Goal: Task Accomplishment & Management: Use online tool/utility

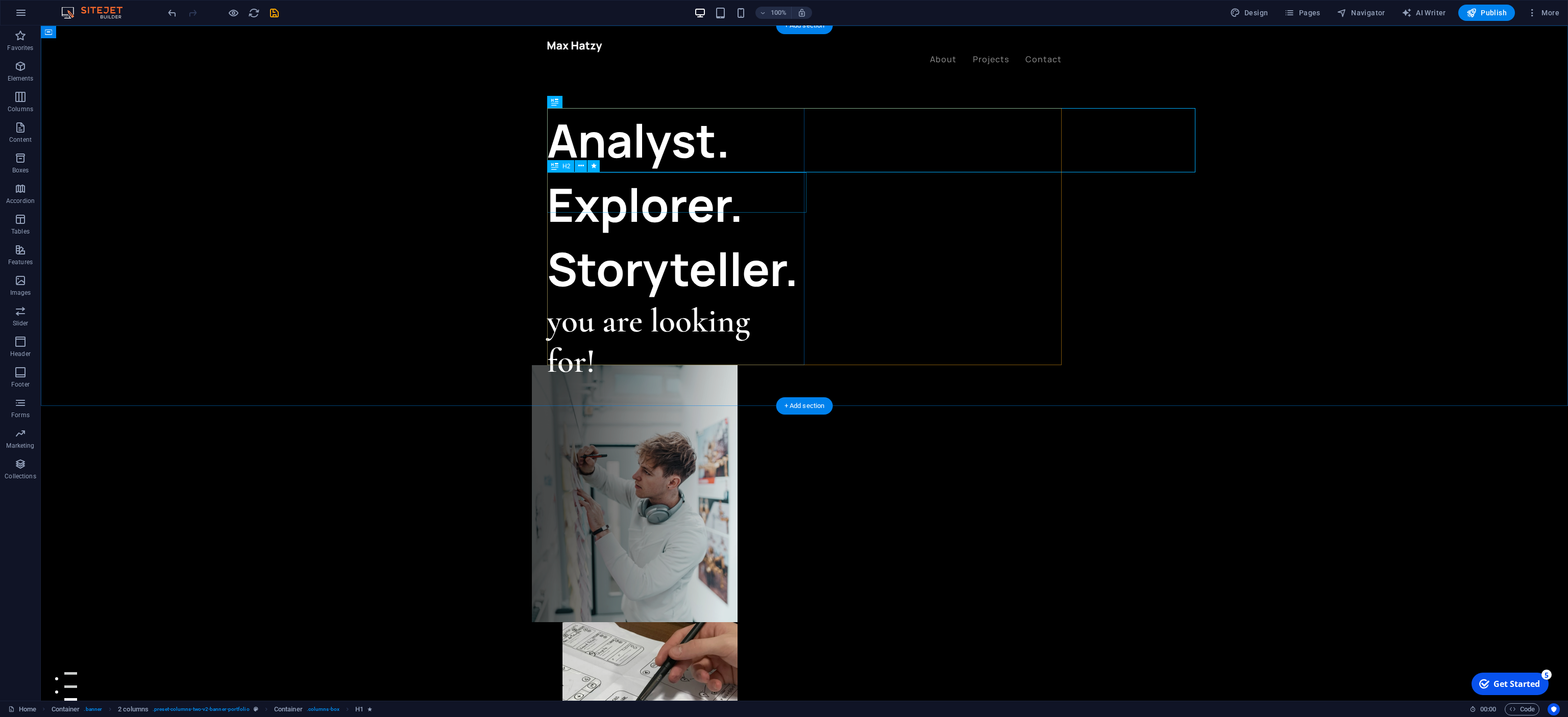
click at [639, 301] on div "you are looking for!" at bounding box center [675, 341] width 257 height 81
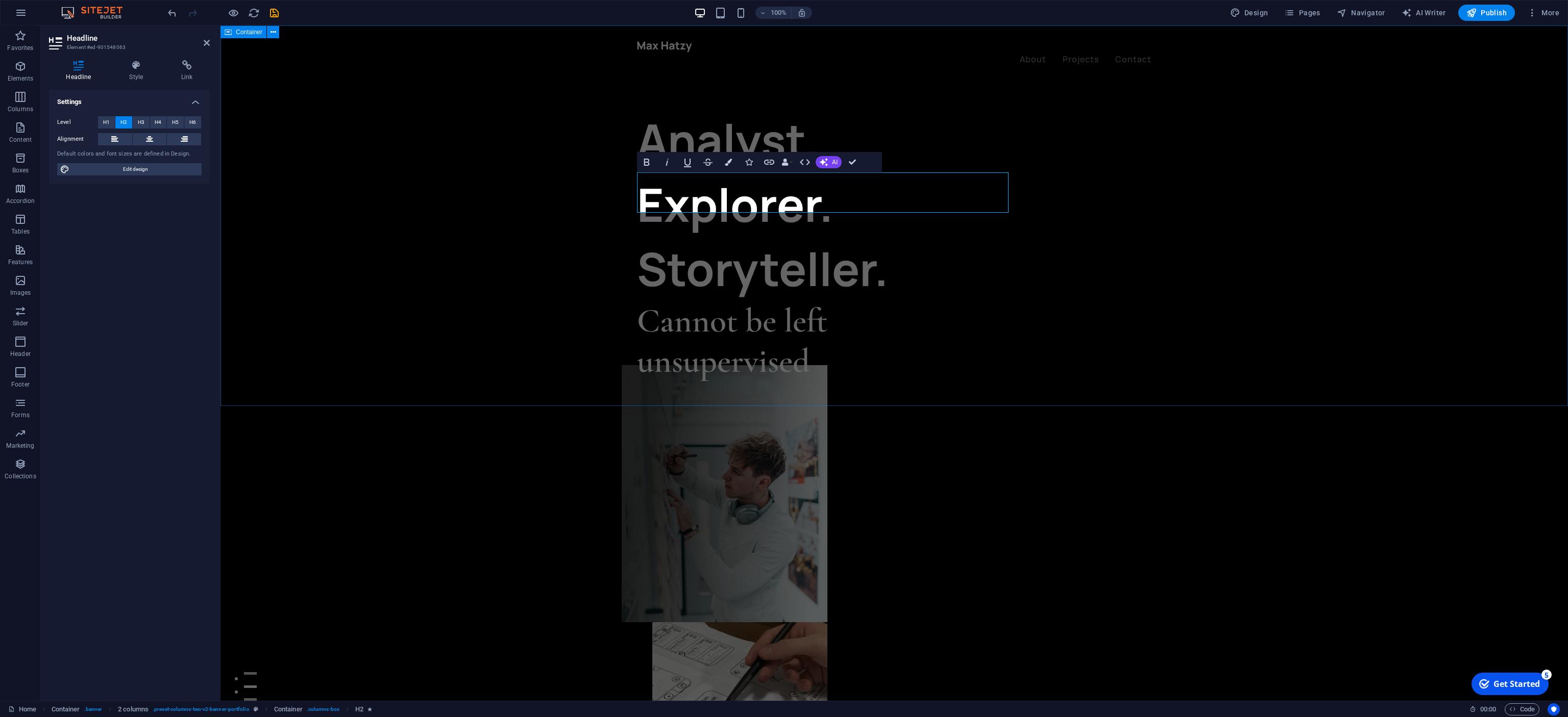
click at [510, 199] on div "Analyst. Explorer. Storyteller. Cannot be left unsupervised Let’s talk My proje…" at bounding box center [894, 473] width 1347 height 895
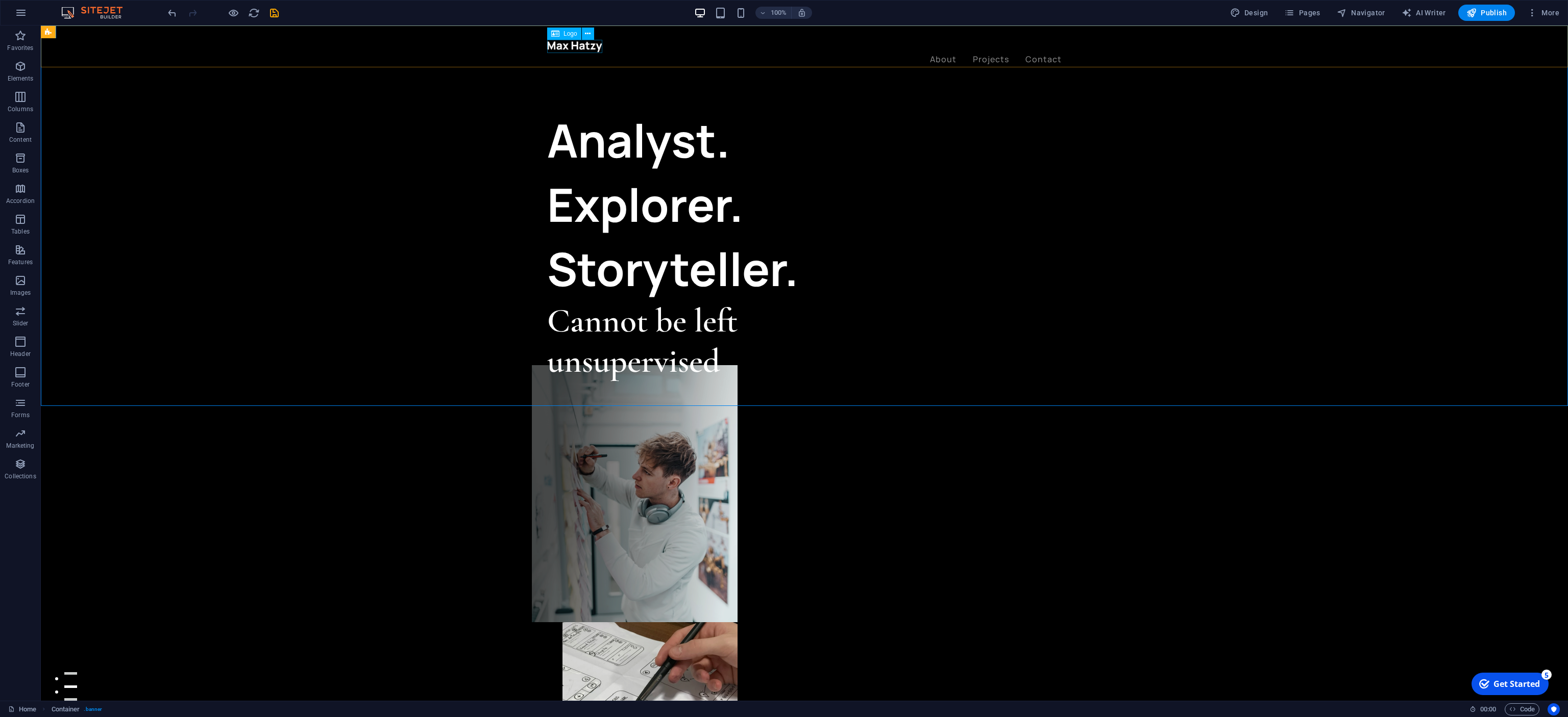
click at [589, 48] on div at bounding box center [803, 46] width 514 height 13
select select "px"
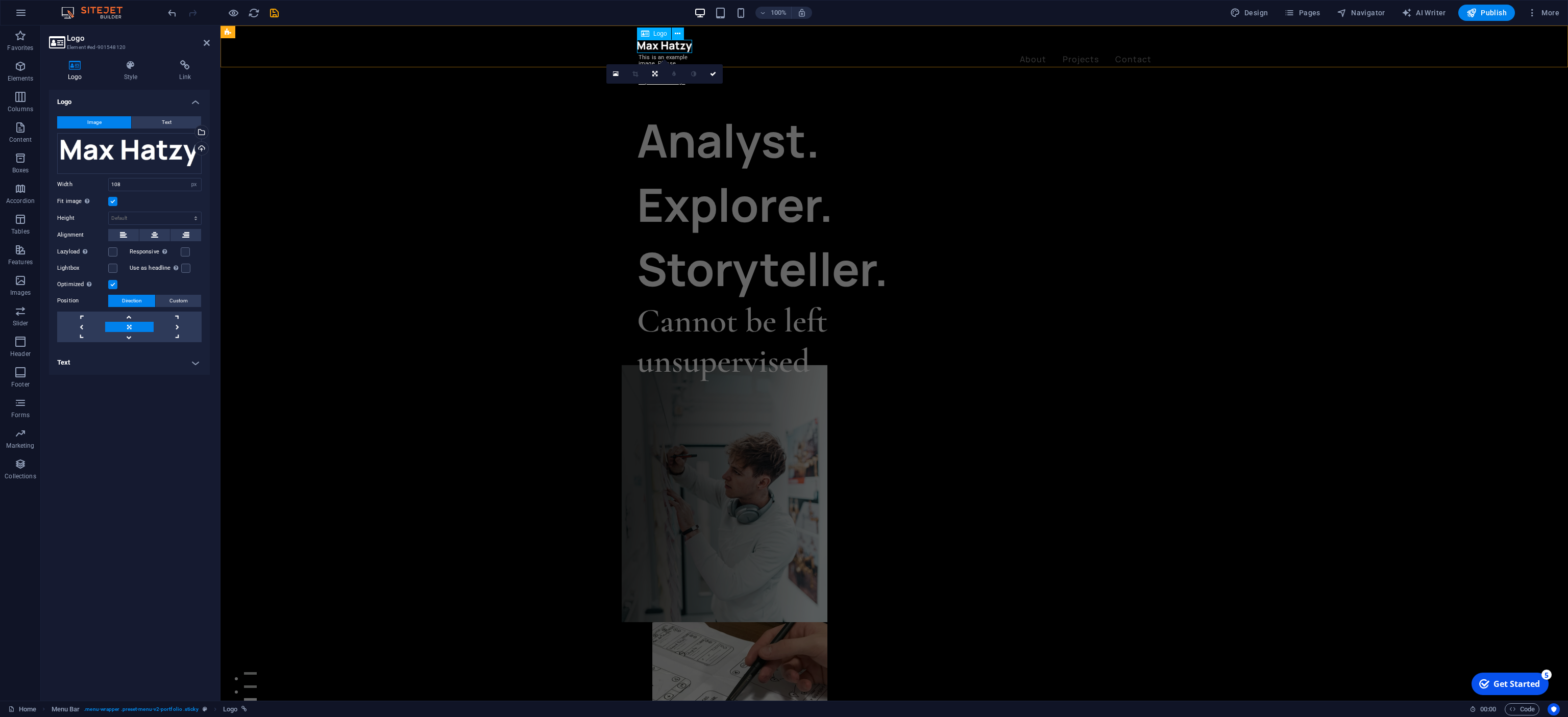
click at [664, 47] on div at bounding box center [894, 46] width 514 height 13
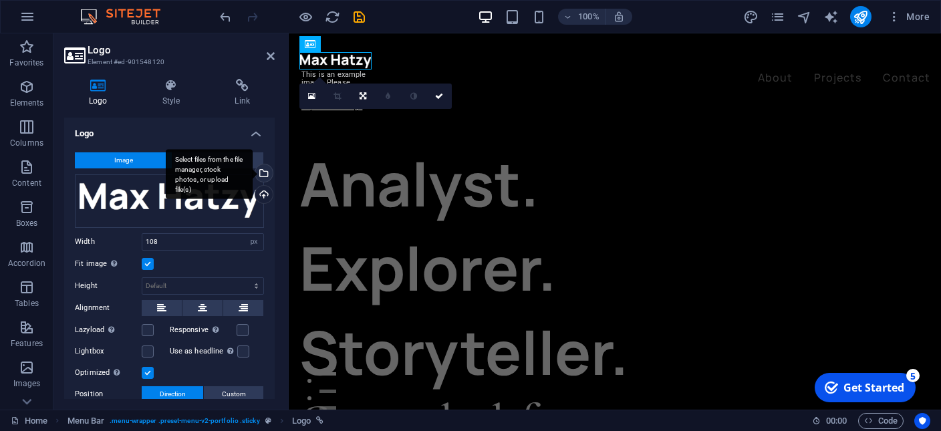
click at [263, 174] on div "Select files from the file manager, stock photos, or upload file(s)" at bounding box center [263, 174] width 20 height 20
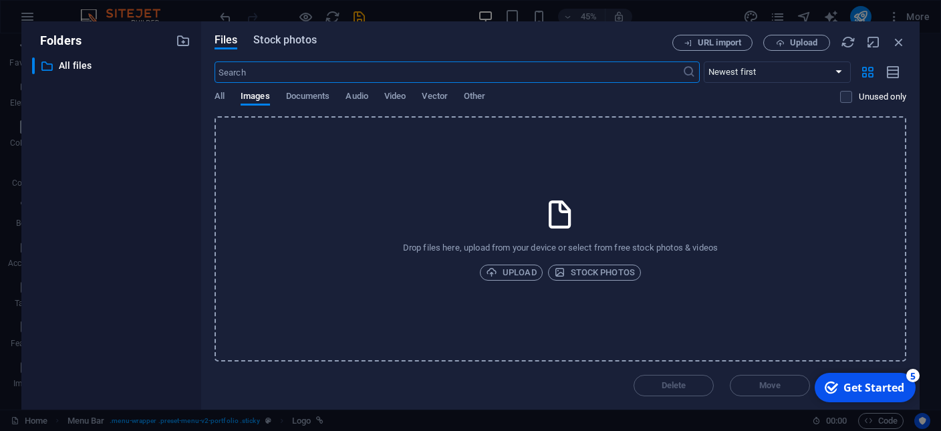
click at [284, 35] on span "Stock photos" at bounding box center [284, 40] width 63 height 16
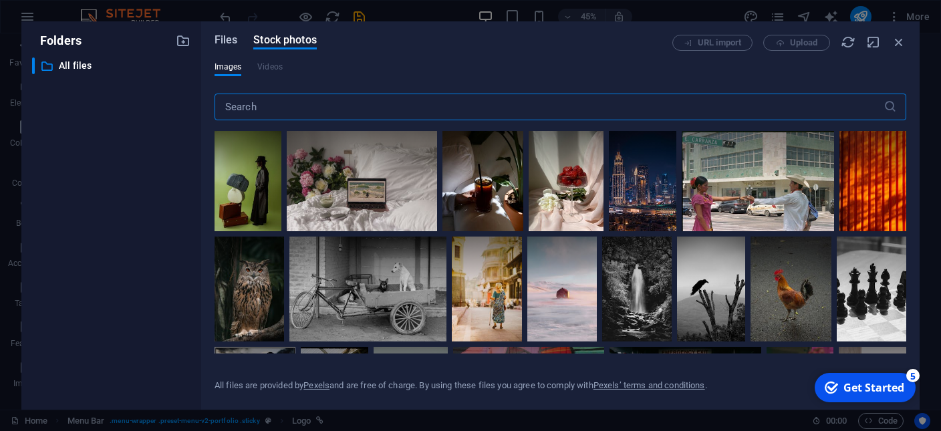
click at [222, 37] on span "Files" at bounding box center [225, 40] width 23 height 16
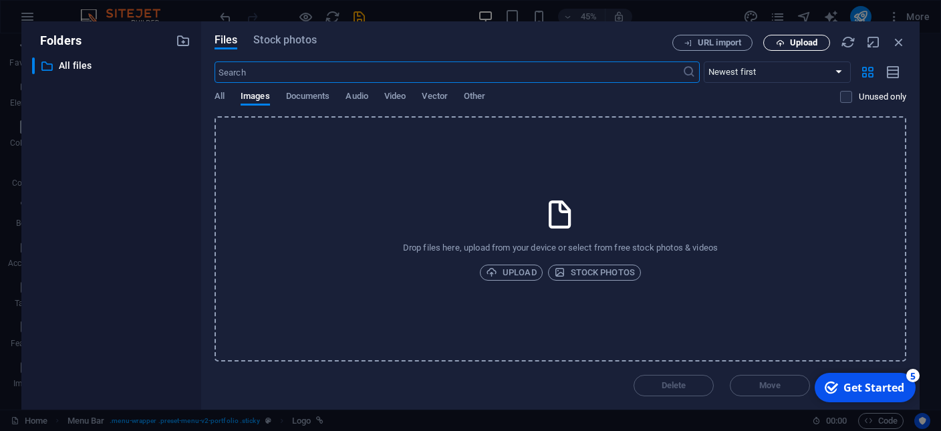
click at [789, 47] on button "Upload" at bounding box center [796, 43] width 67 height 16
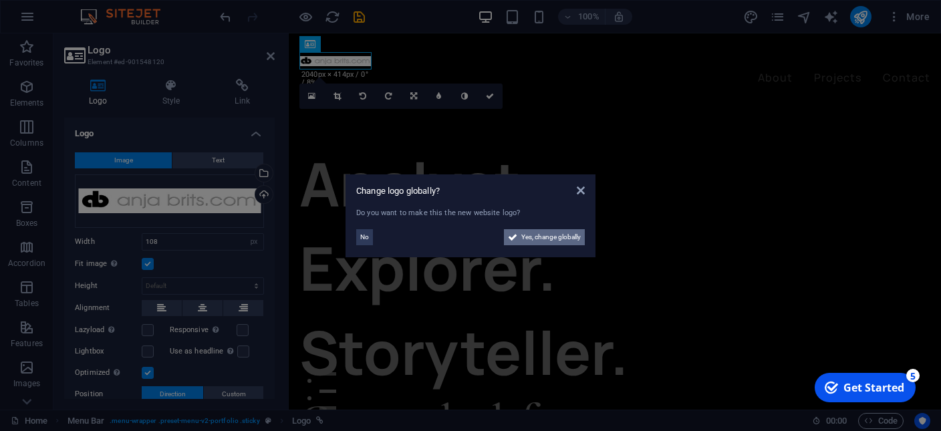
drag, startPoint x: 539, startPoint y: 236, endPoint x: 545, endPoint y: 443, distance: 207.2
click at [539, 236] on span "Yes, change globally" at bounding box center [550, 237] width 59 height 16
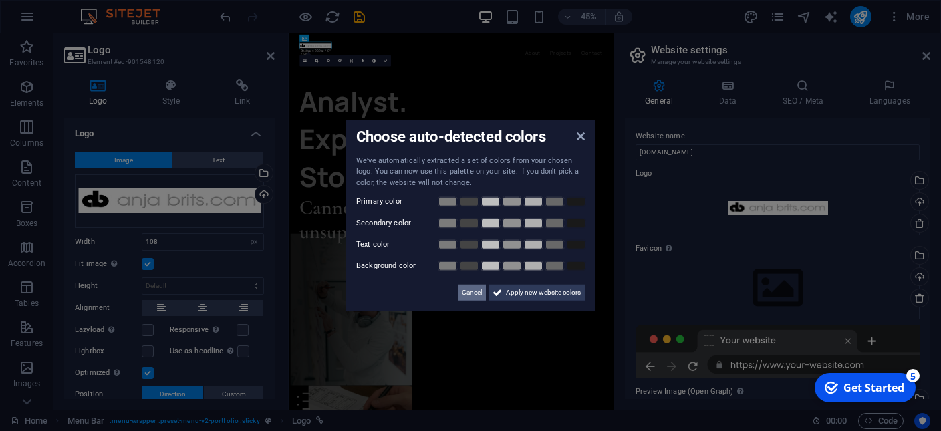
click at [472, 291] on span "Cancel" at bounding box center [472, 293] width 20 height 16
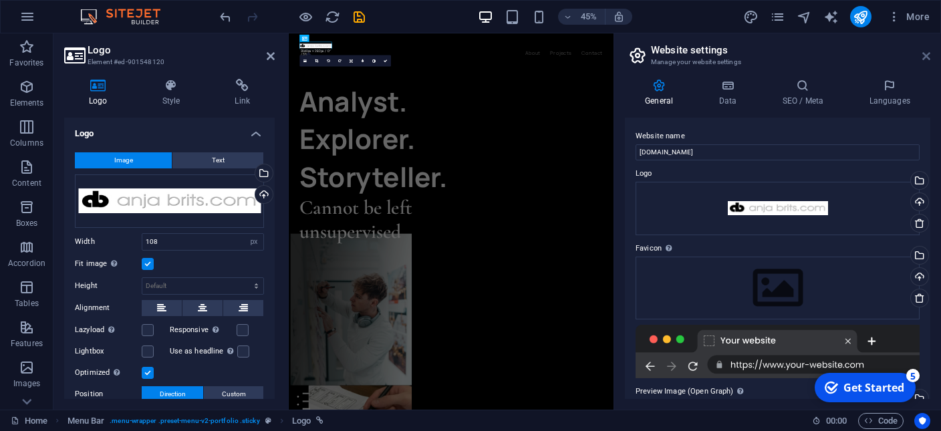
click at [927, 56] on icon at bounding box center [926, 56] width 8 height 11
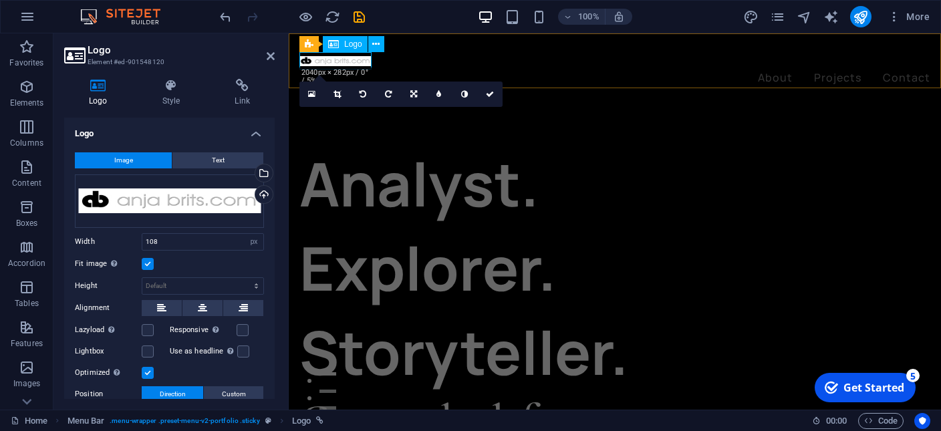
click at [352, 46] on span "Logo" at bounding box center [353, 44] width 18 height 8
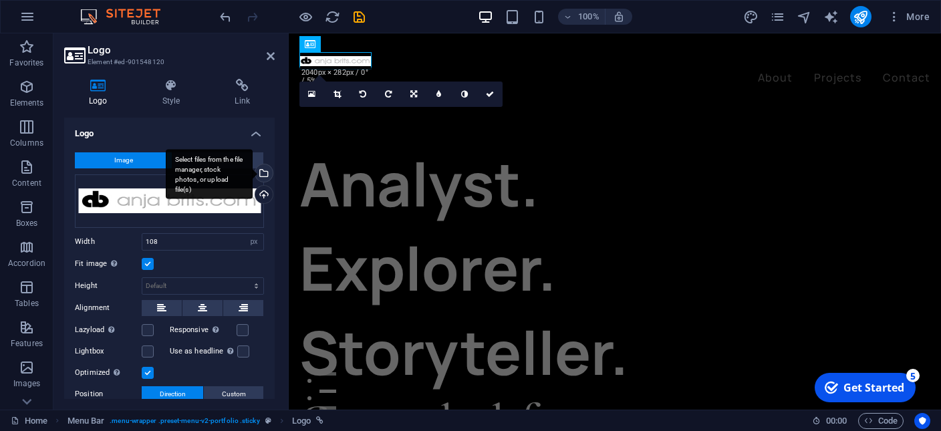
click at [253, 177] on div "Select files from the file manager, stock photos, or upload file(s)" at bounding box center [209, 174] width 87 height 50
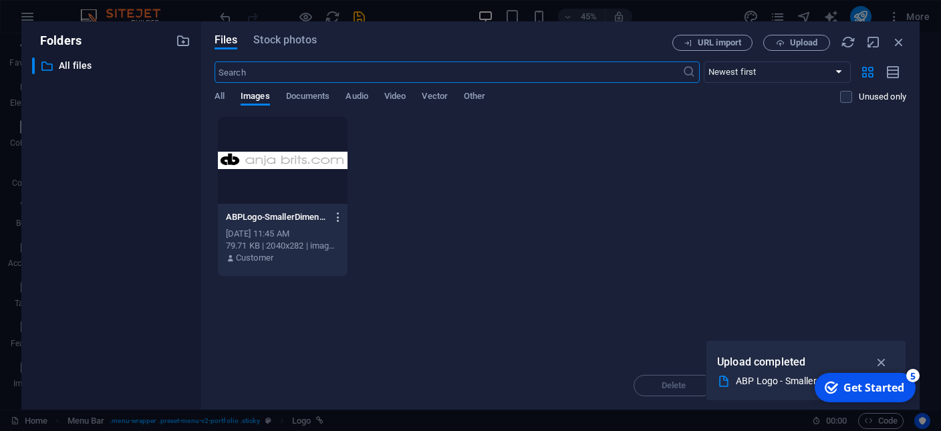
click at [333, 216] on icon "button" at bounding box center [338, 217] width 13 height 12
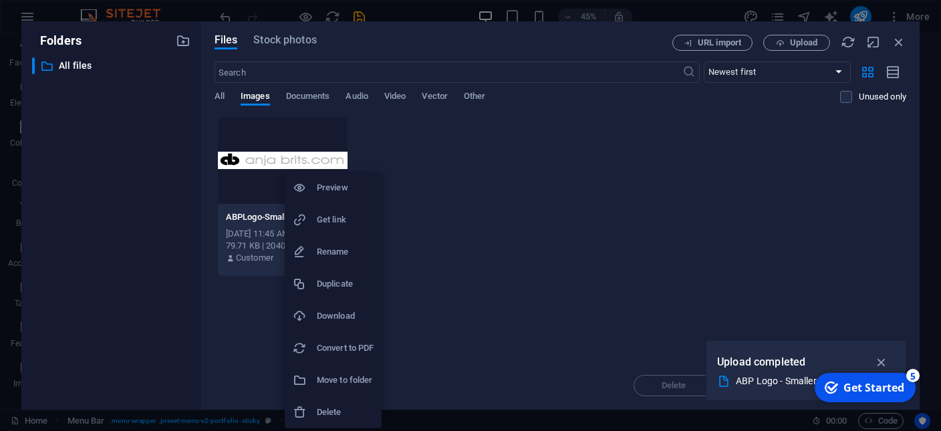
click at [324, 408] on h6 "Delete" at bounding box center [345, 412] width 57 height 16
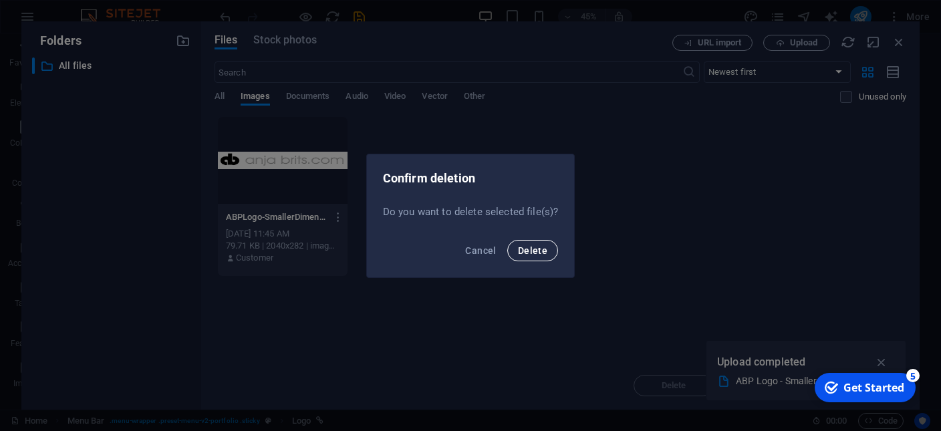
click at [527, 251] on span "Delete" at bounding box center [532, 250] width 29 height 11
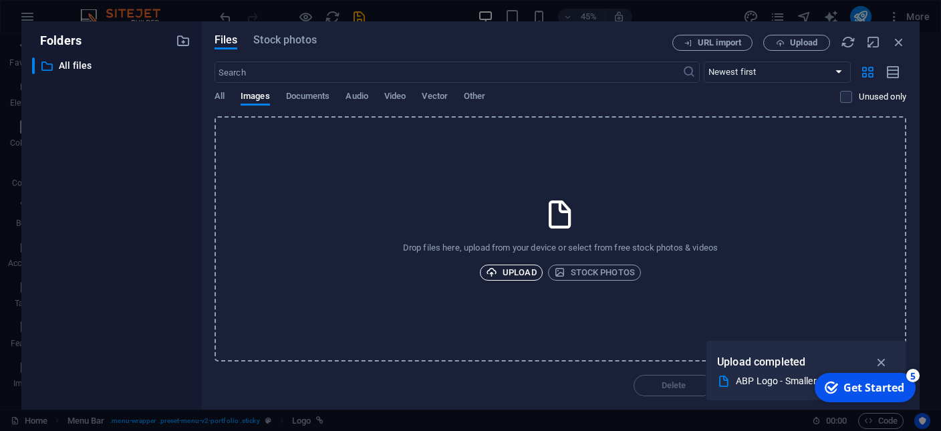
click at [512, 275] on span "Upload" at bounding box center [511, 273] width 51 height 16
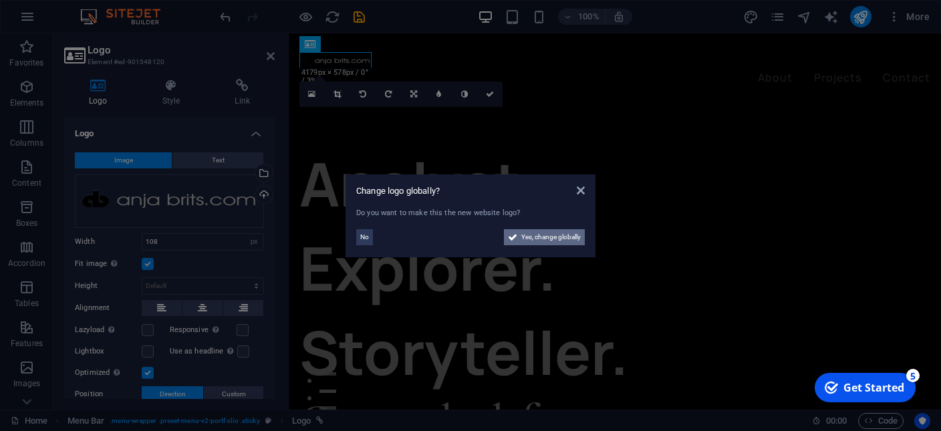
click at [514, 243] on icon at bounding box center [512, 237] width 9 height 16
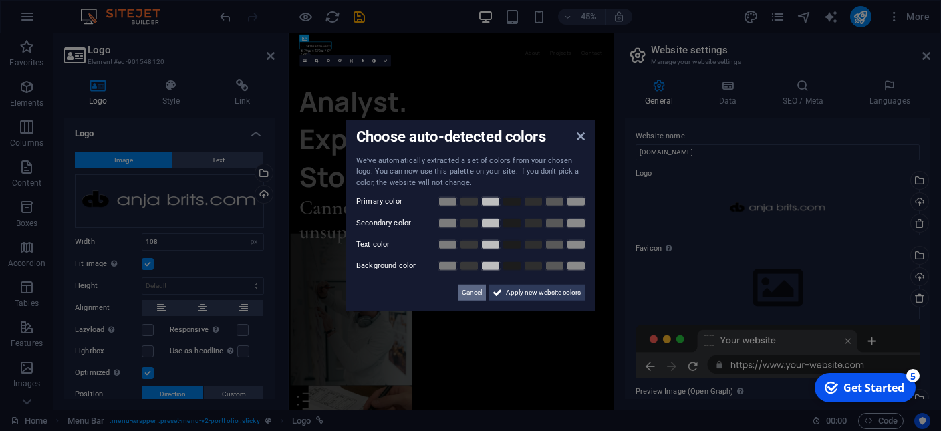
drag, startPoint x: 470, startPoint y: 293, endPoint x: 404, endPoint y: 507, distance: 224.0
click at [470, 293] on span "Cancel" at bounding box center [472, 293] width 20 height 16
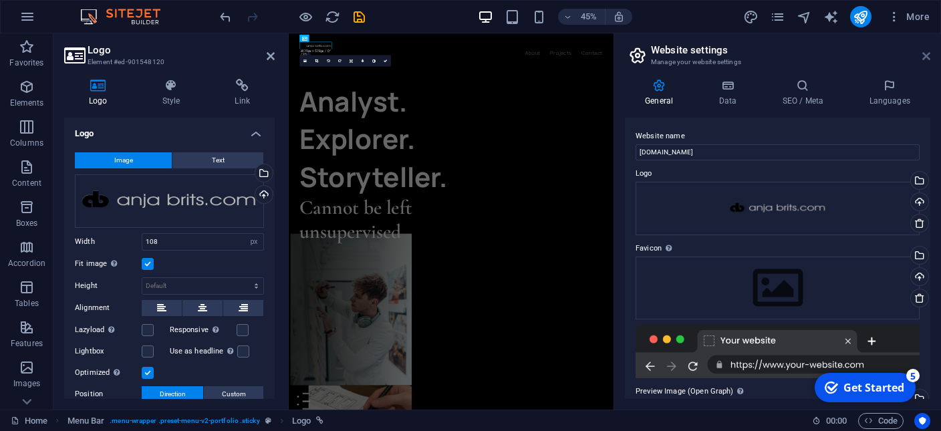
click at [925, 57] on icon at bounding box center [926, 56] width 8 height 11
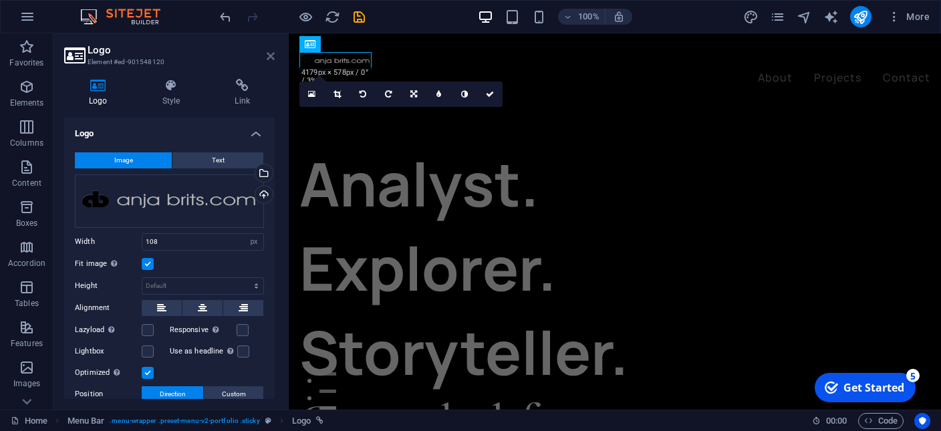
click at [267, 56] on icon at bounding box center [271, 56] width 8 height 11
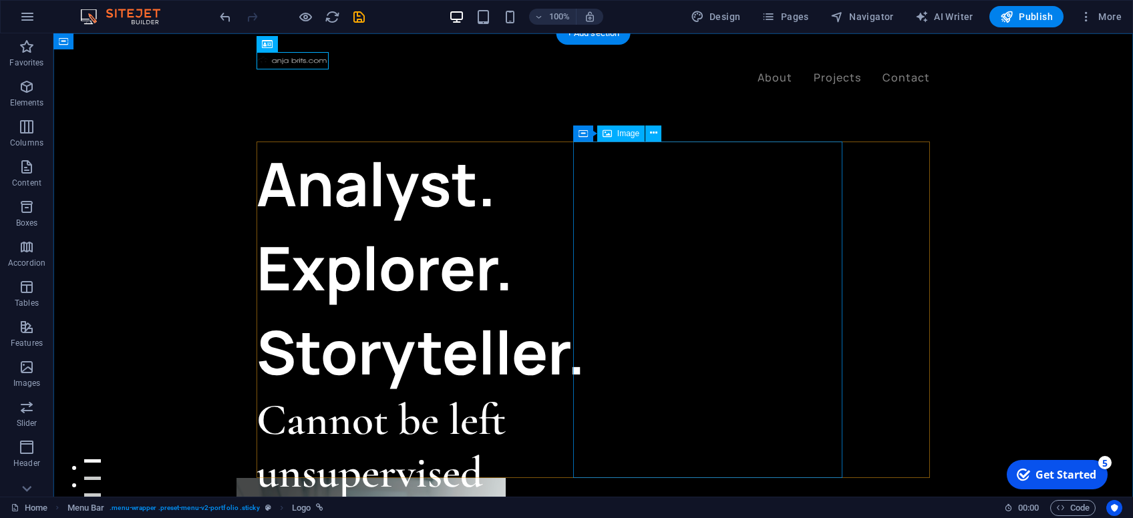
select select "%"
select select "px"
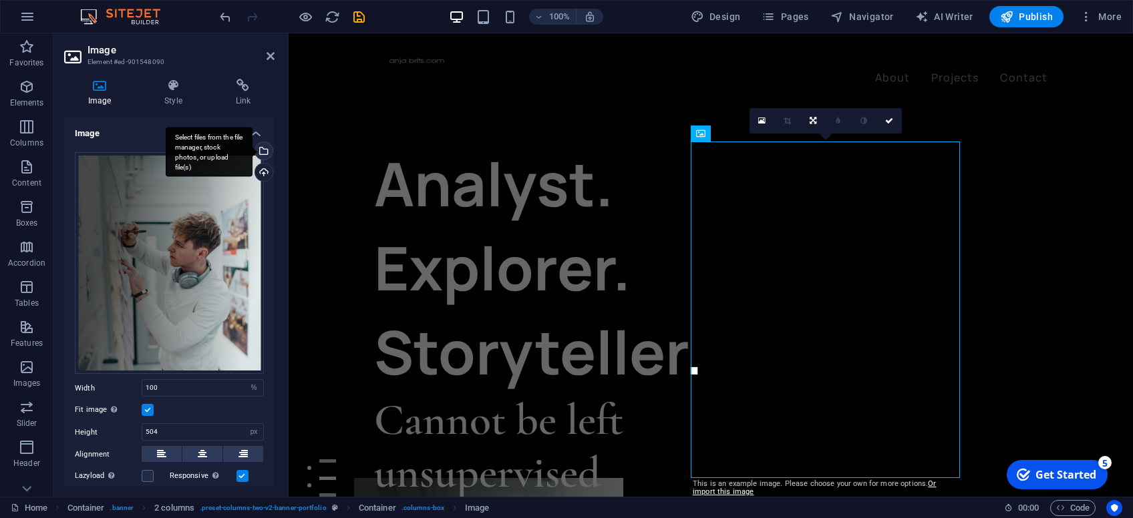
click at [253, 150] on div "Select files from the file manager, stock photos, or upload file(s)" at bounding box center [209, 152] width 87 height 50
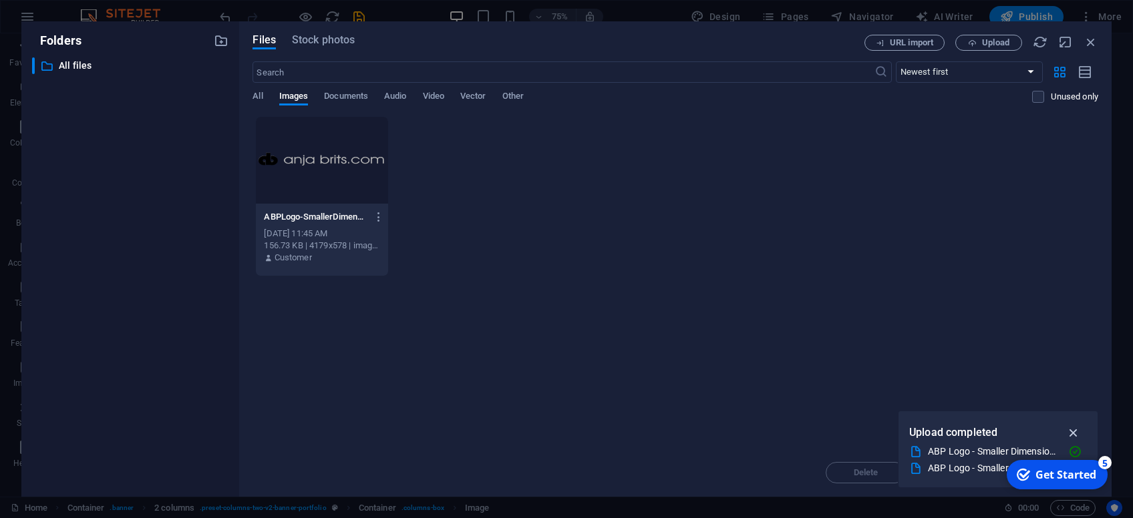
click at [1072, 428] on icon "button" at bounding box center [1073, 433] width 15 height 15
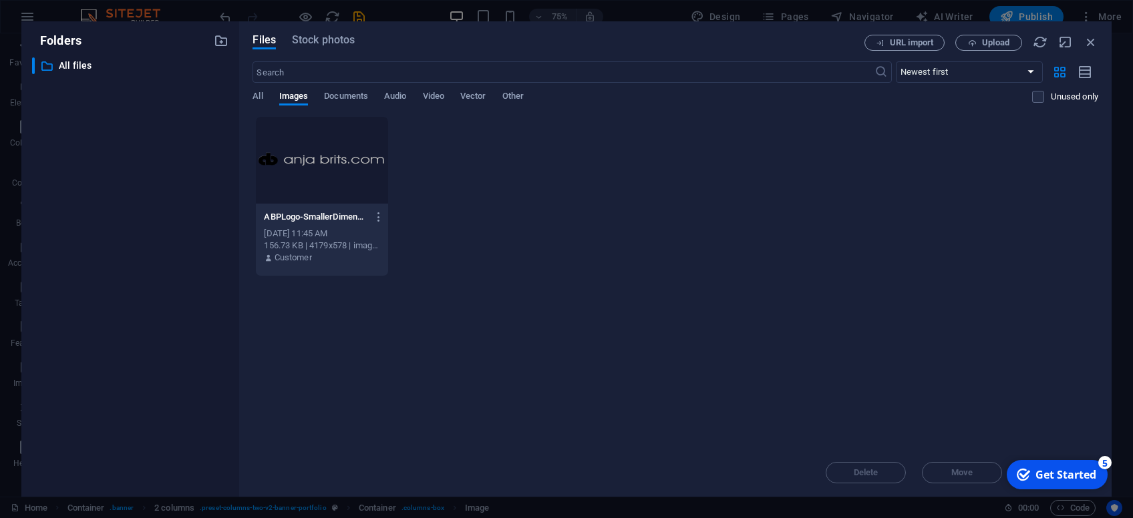
click at [461, 221] on div "ABPLogo-SmallerDimension-YZpRmfMEzWlKcWsXiVamXg.png ABPLogo-SmallerDimension-YZ…" at bounding box center [676, 196] width 846 height 160
click at [988, 39] on span "Upload" at bounding box center [995, 43] width 27 height 8
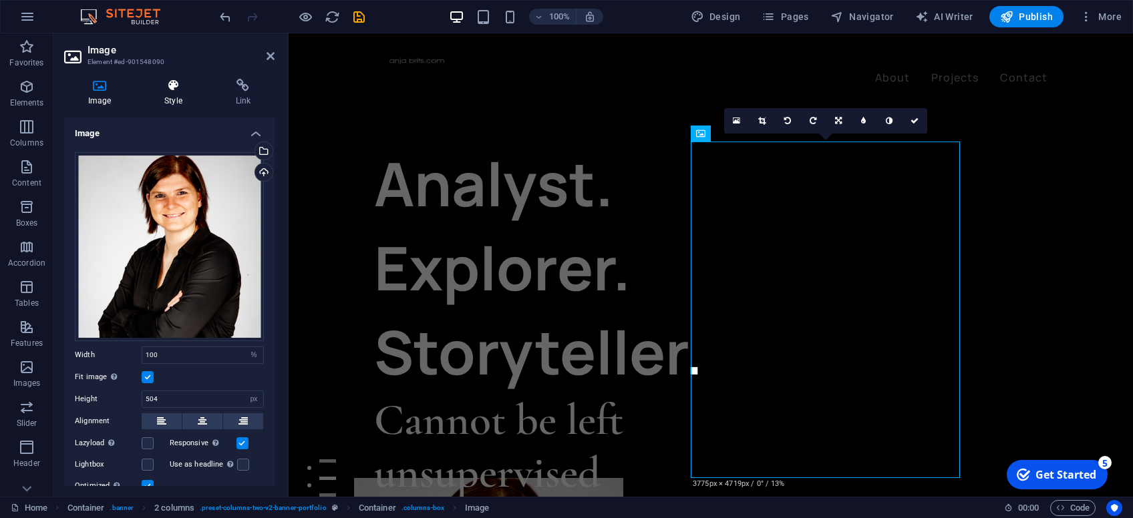
click at [178, 92] on icon at bounding box center [172, 85] width 65 height 13
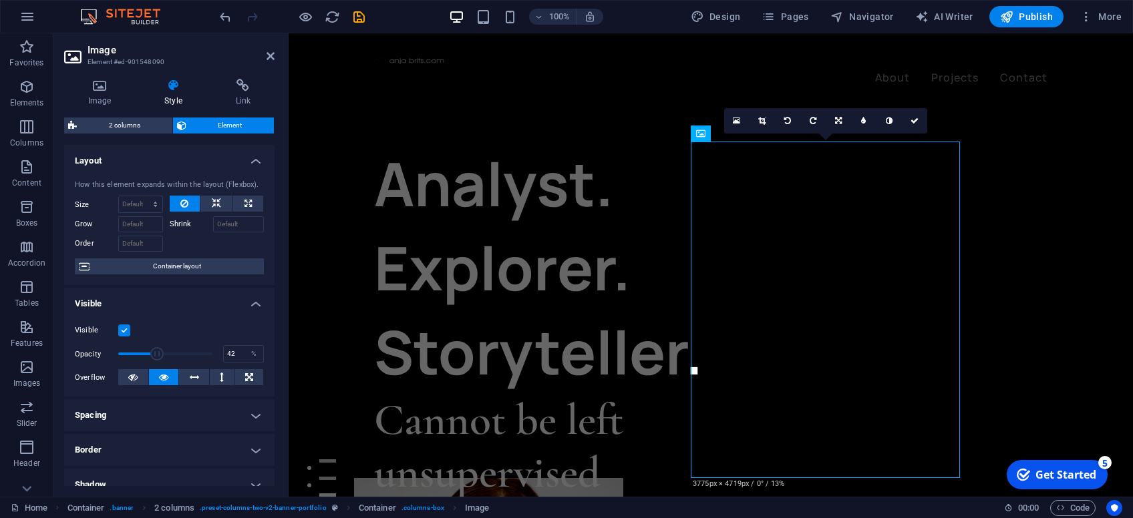
click at [158, 351] on span at bounding box center [165, 354] width 94 height 20
type input "21"
click at [137, 349] on span at bounding box center [165, 354] width 94 height 20
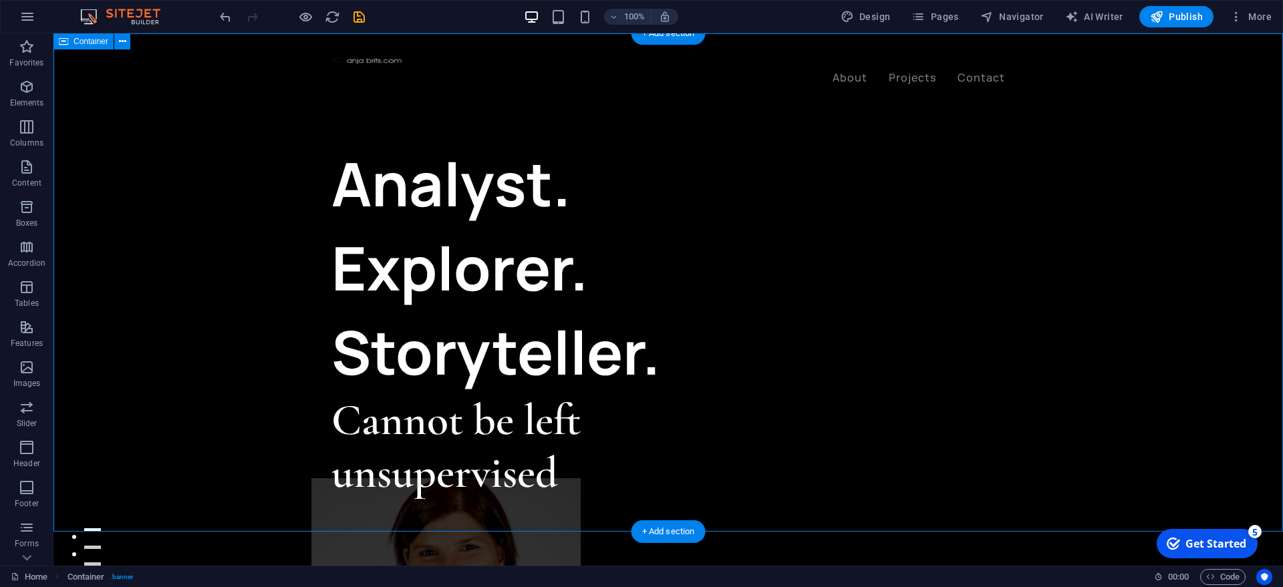
select select "header"
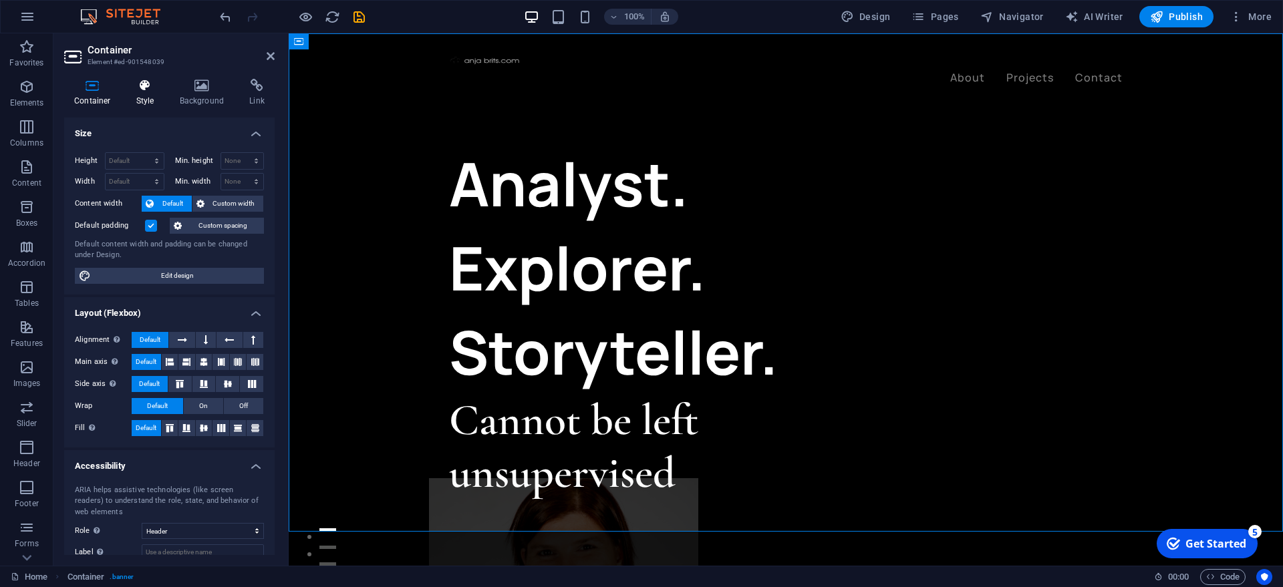
click at [153, 92] on icon at bounding box center [145, 85] width 38 height 13
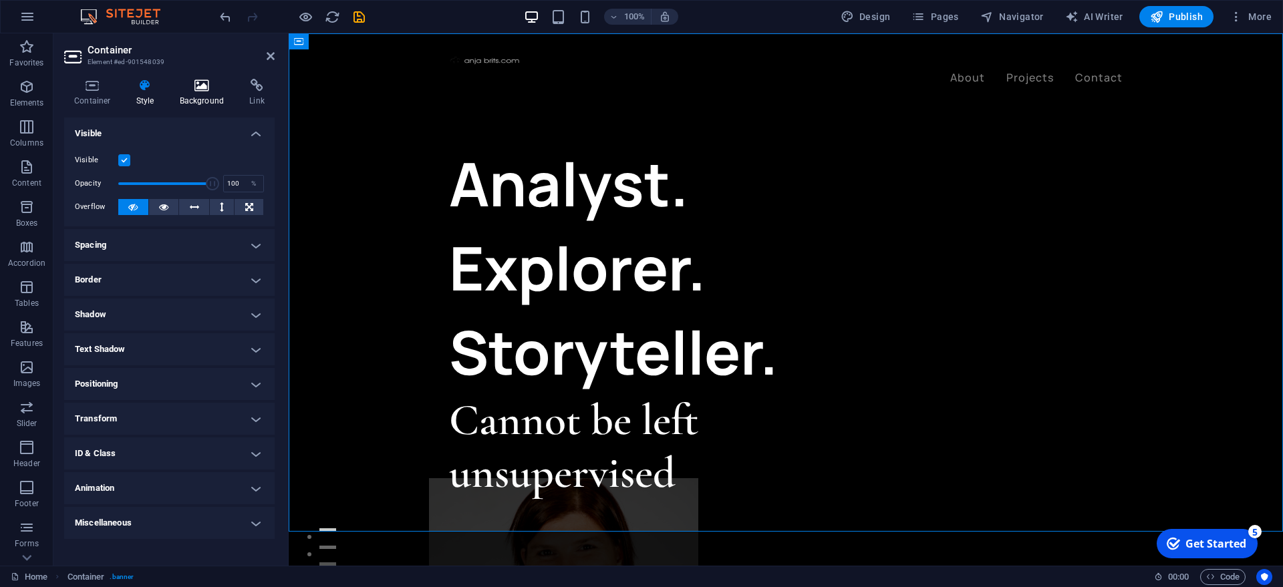
click at [195, 97] on h4 "Background" at bounding box center [205, 93] width 70 height 28
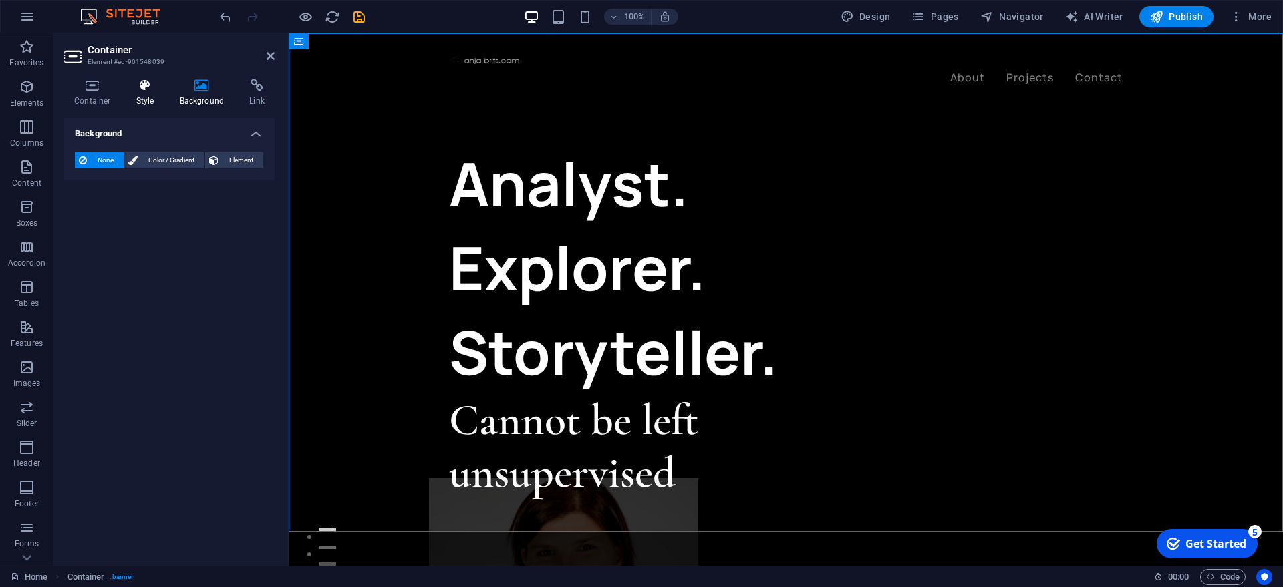
click at [146, 103] on h4 "Style" at bounding box center [147, 93] width 43 height 28
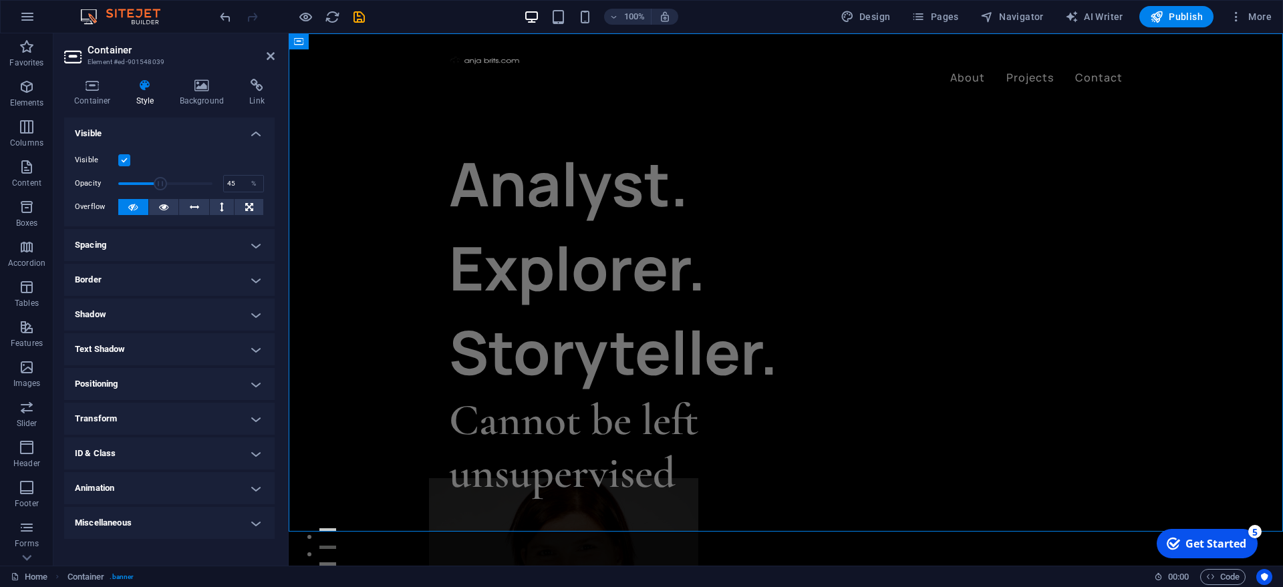
click at [160, 180] on span at bounding box center [165, 184] width 94 height 20
type input "100"
drag, startPoint x: 162, startPoint y: 180, endPoint x: 245, endPoint y: 184, distance: 82.9
click at [245, 184] on div "Opacity 100 %" at bounding box center [169, 184] width 189 height 20
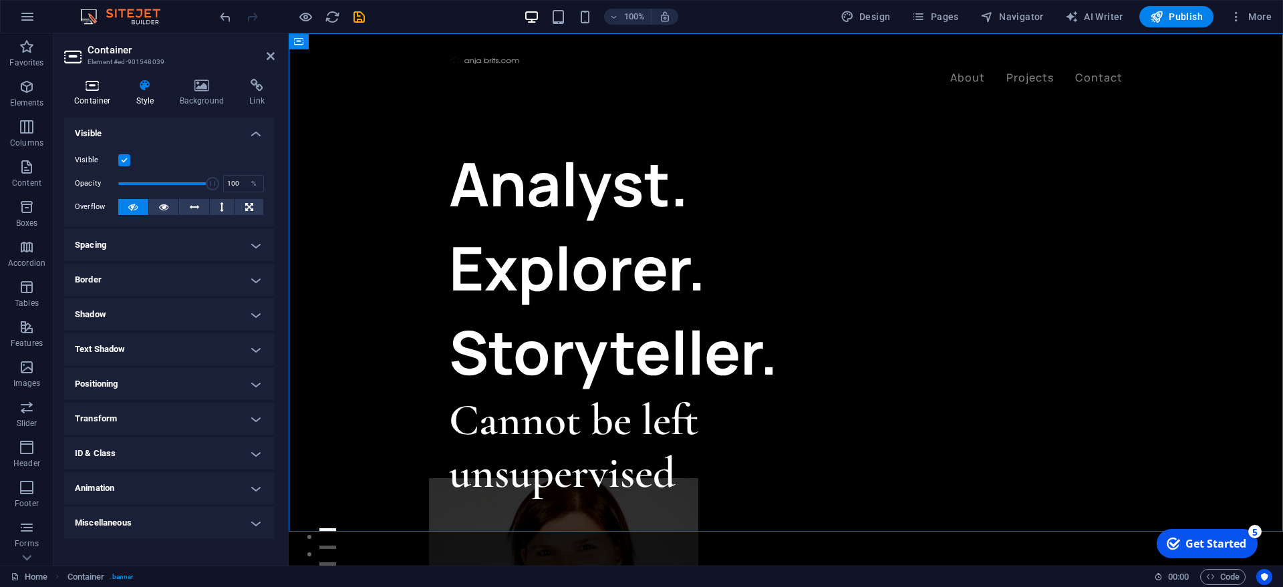
click at [98, 95] on h4 "Container" at bounding box center [95, 93] width 62 height 28
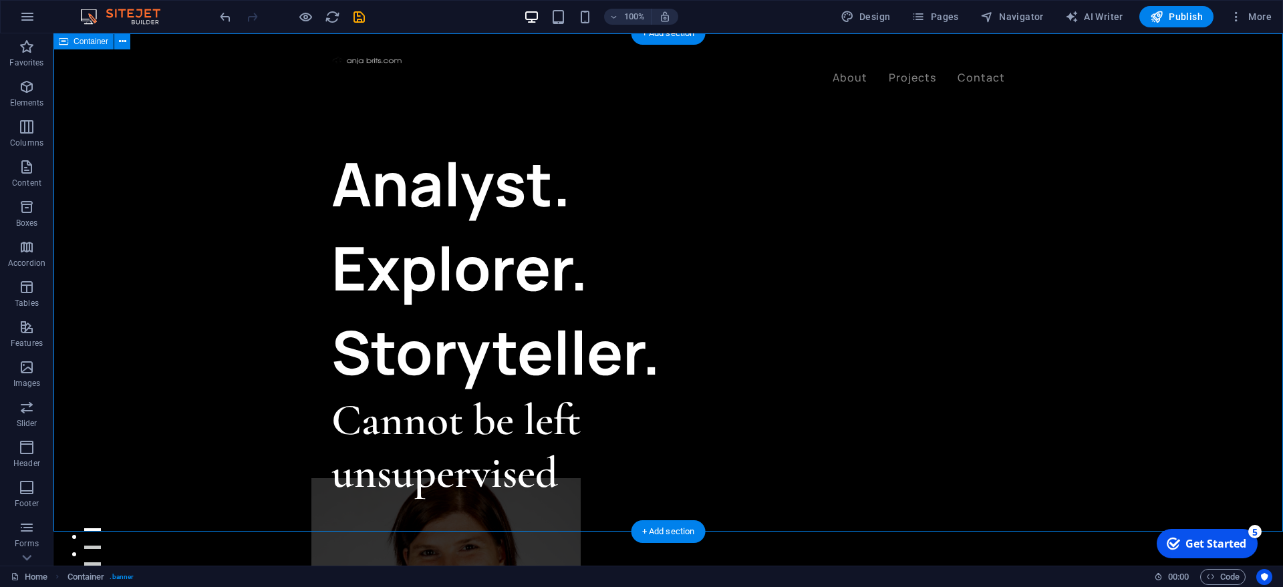
select select "header"
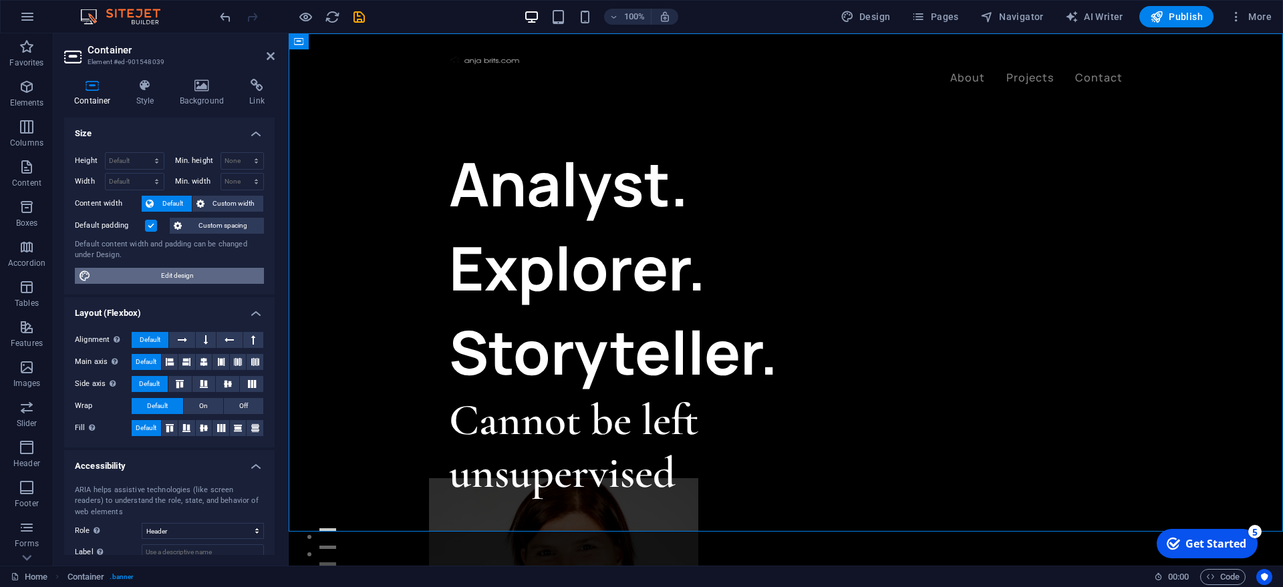
click at [121, 276] on span "Edit design" at bounding box center [177, 276] width 165 height 16
select select "ease-in-out"
select select "px"
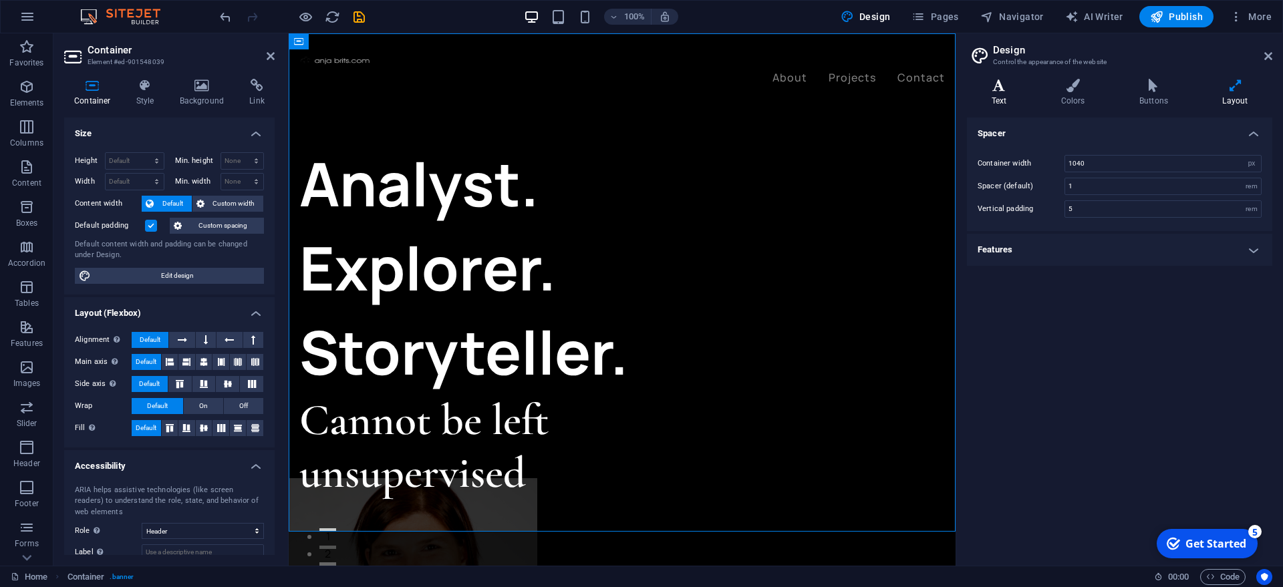
click at [993, 93] on h4 "Text" at bounding box center [1001, 93] width 69 height 28
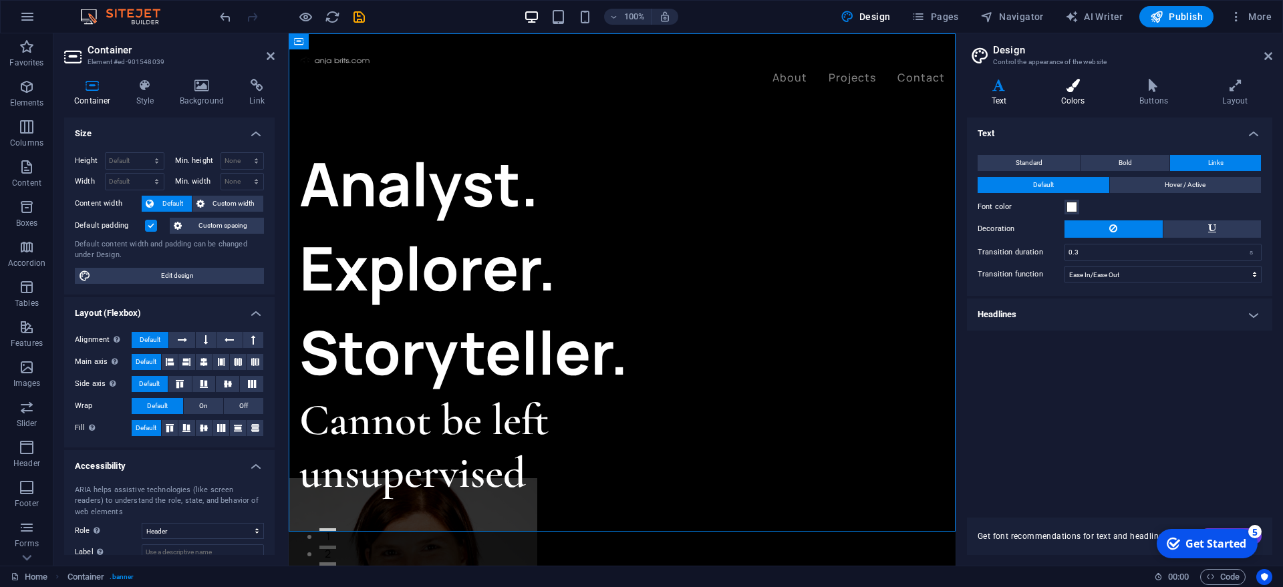
click at [1072, 87] on icon at bounding box center [1072, 85] width 73 height 13
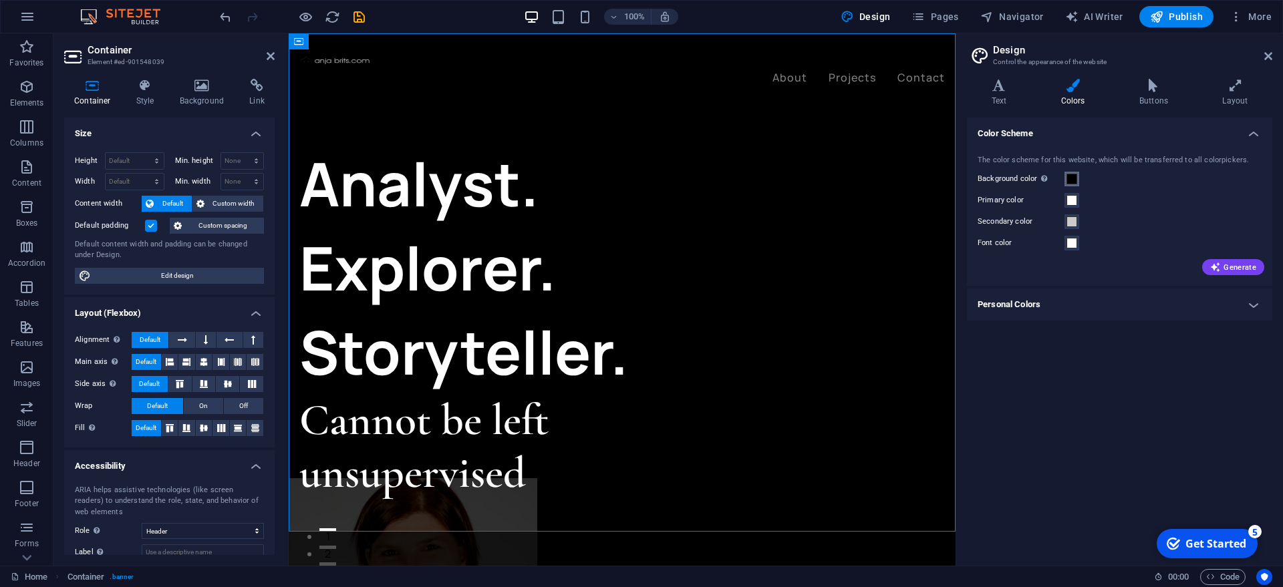
click at [1072, 182] on span at bounding box center [1071, 179] width 11 height 11
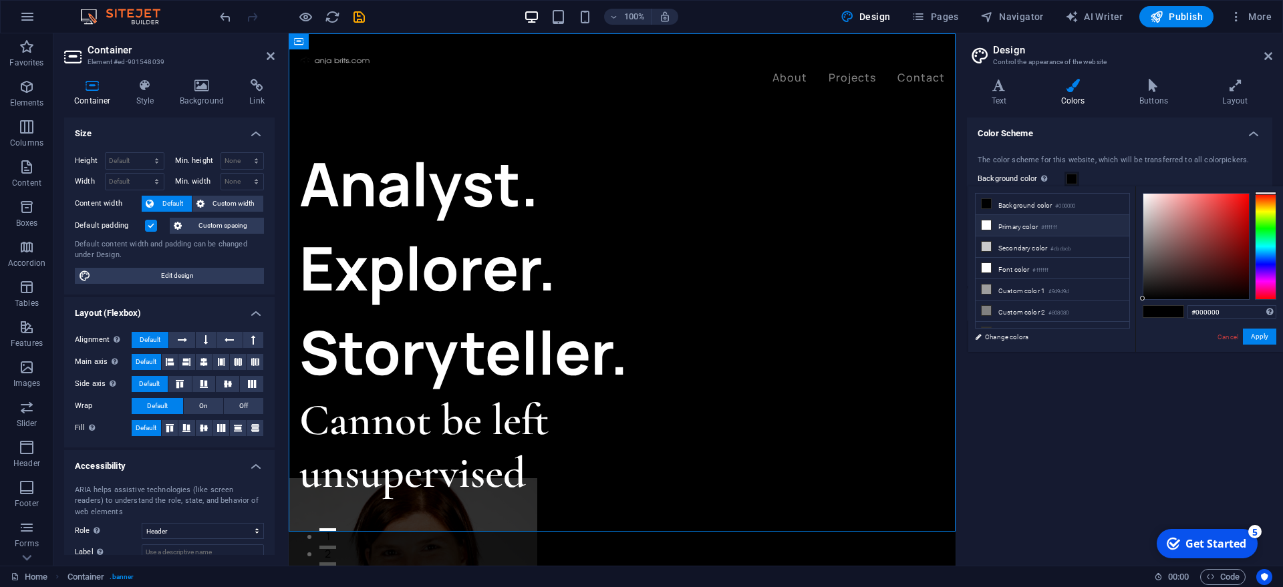
click at [981, 226] on icon at bounding box center [985, 224] width 9 height 9
type input "#ffffff"
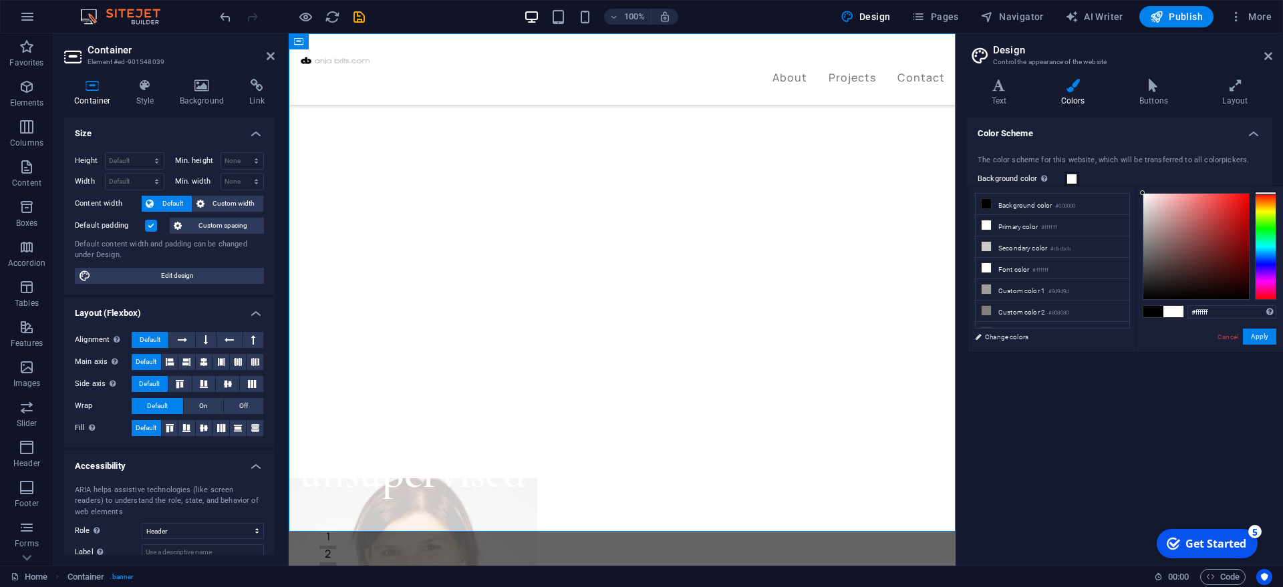
click at [1122, 139] on h4 "Color Scheme" at bounding box center [1119, 130] width 305 height 24
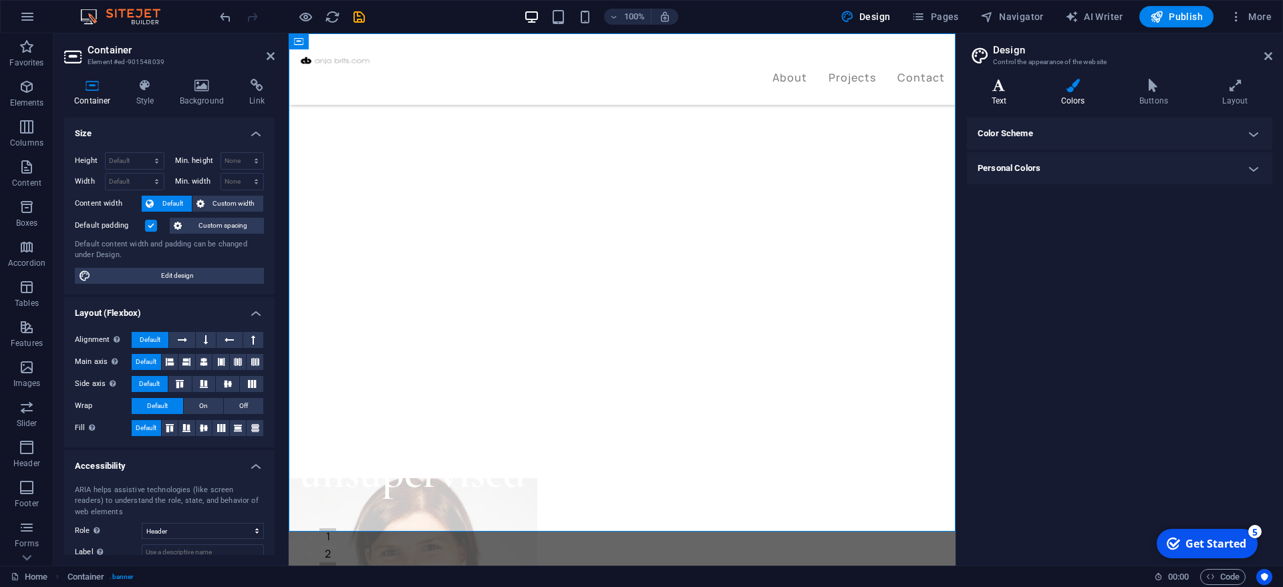
click at [1000, 84] on icon at bounding box center [999, 85] width 64 height 13
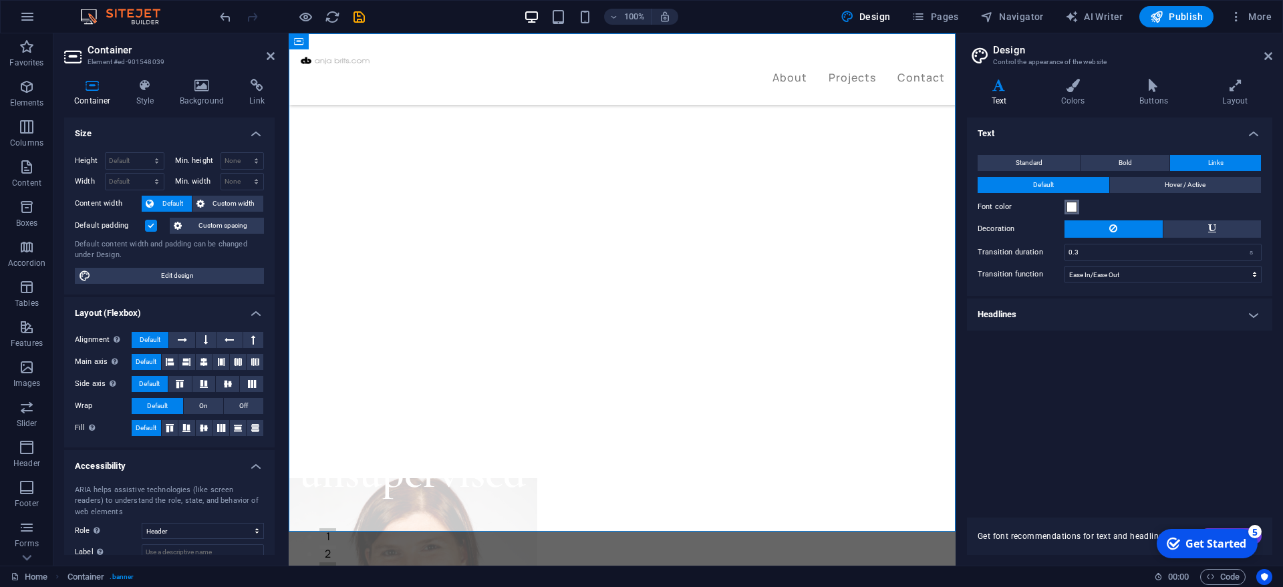
click at [1071, 206] on span at bounding box center [1071, 207] width 11 height 11
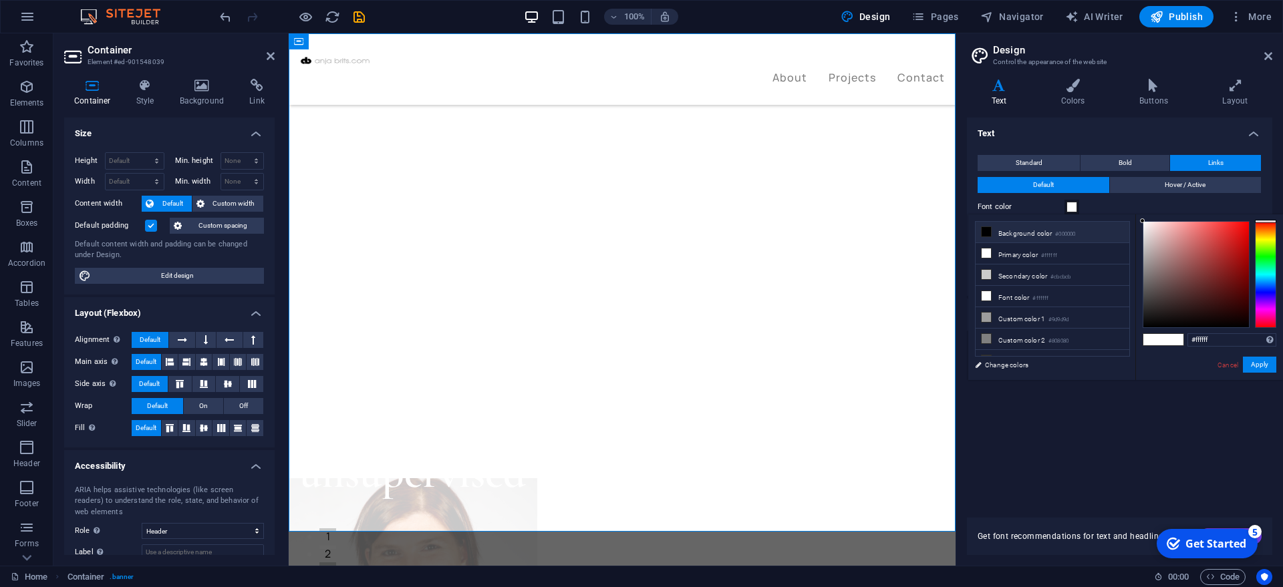
click at [984, 232] on icon at bounding box center [985, 231] width 9 height 9
click at [1149, 339] on span at bounding box center [1153, 339] width 20 height 11
click at [985, 230] on icon at bounding box center [985, 231] width 9 height 9
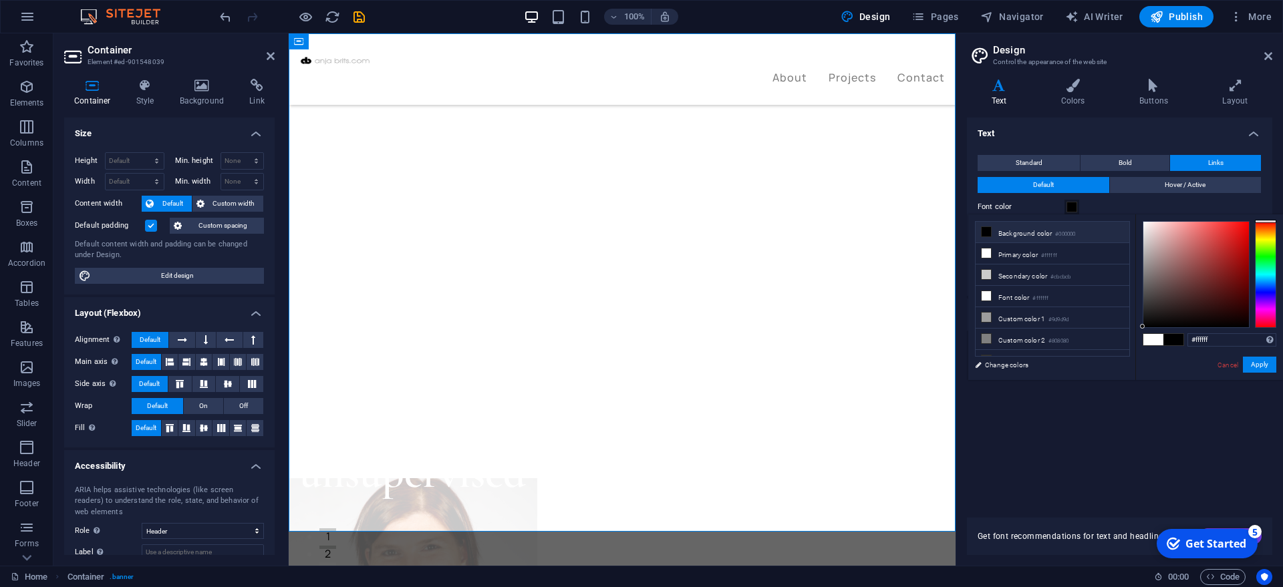
type input "#000000"
click at [1259, 364] on button "Apply" at bounding box center [1259, 365] width 33 height 16
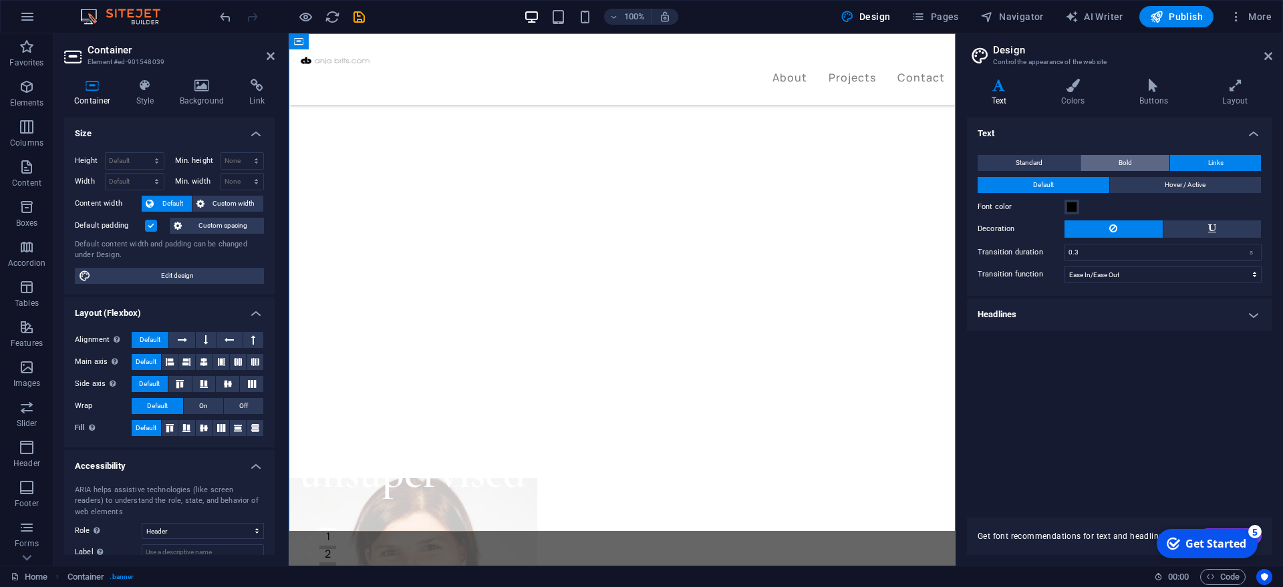
click at [1104, 160] on button "Bold" at bounding box center [1124, 163] width 89 height 16
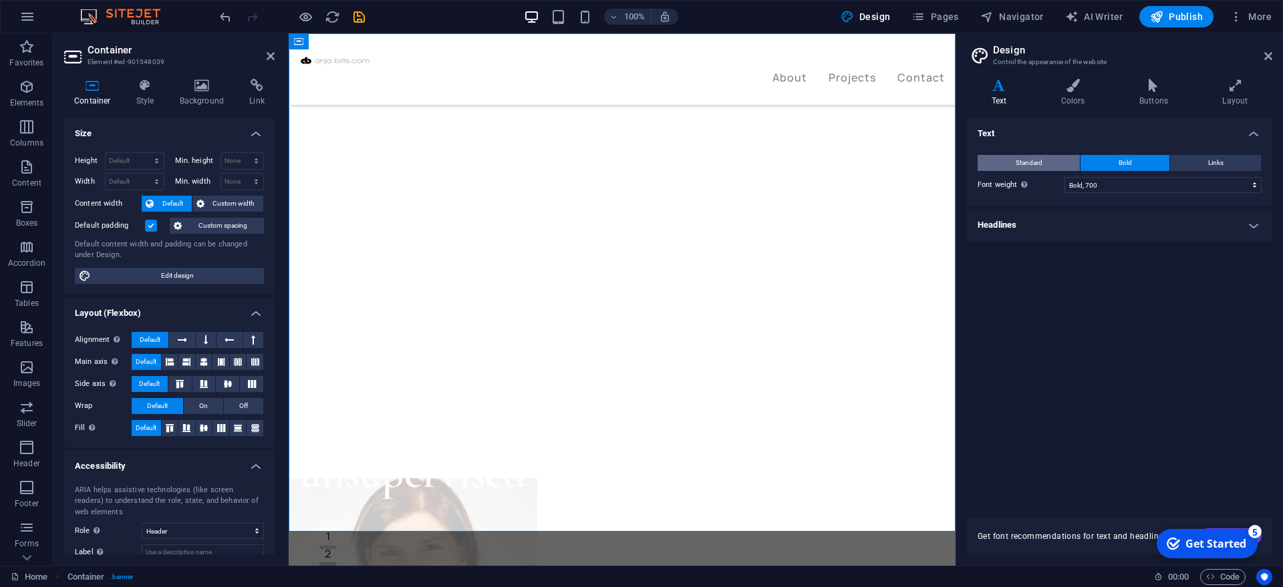
click at [1045, 164] on button "Standard" at bounding box center [1028, 163] width 102 height 16
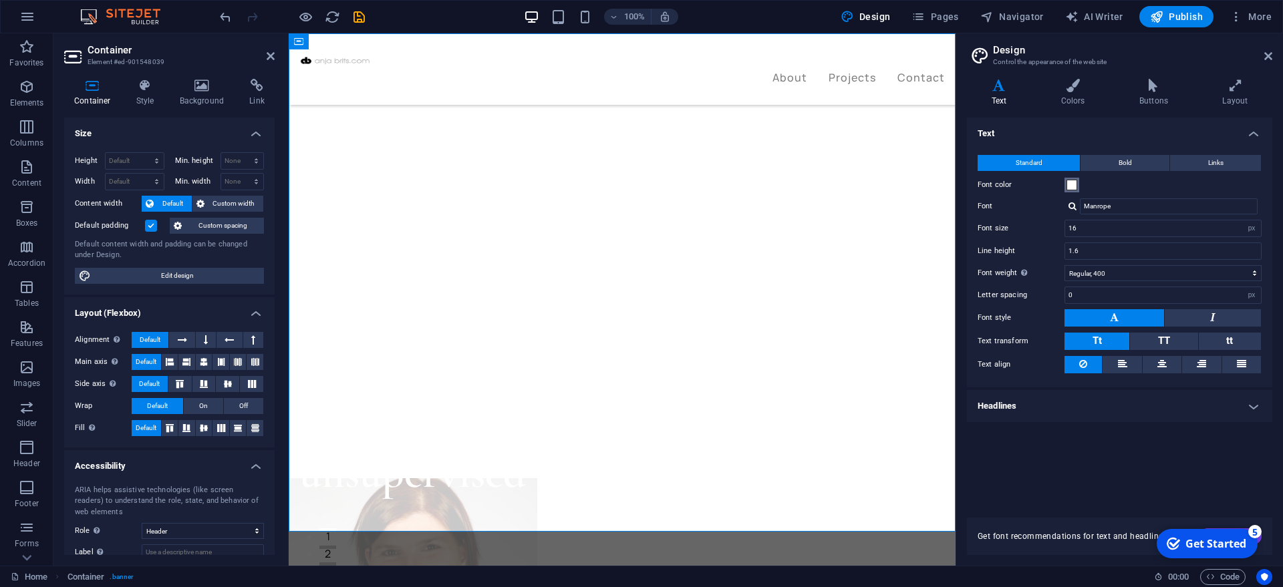
click at [1072, 180] on span at bounding box center [1071, 185] width 11 height 11
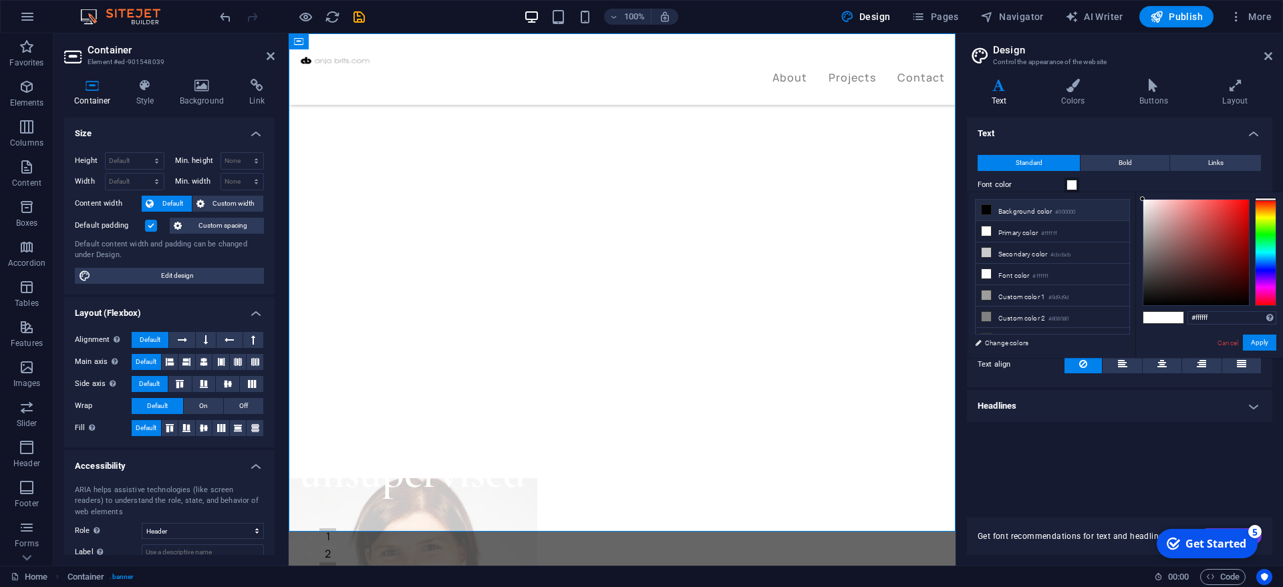
click at [991, 212] on span at bounding box center [986, 209] width 11 height 11
type input "#000000"
click at [1267, 340] on button "Apply" at bounding box center [1259, 343] width 33 height 16
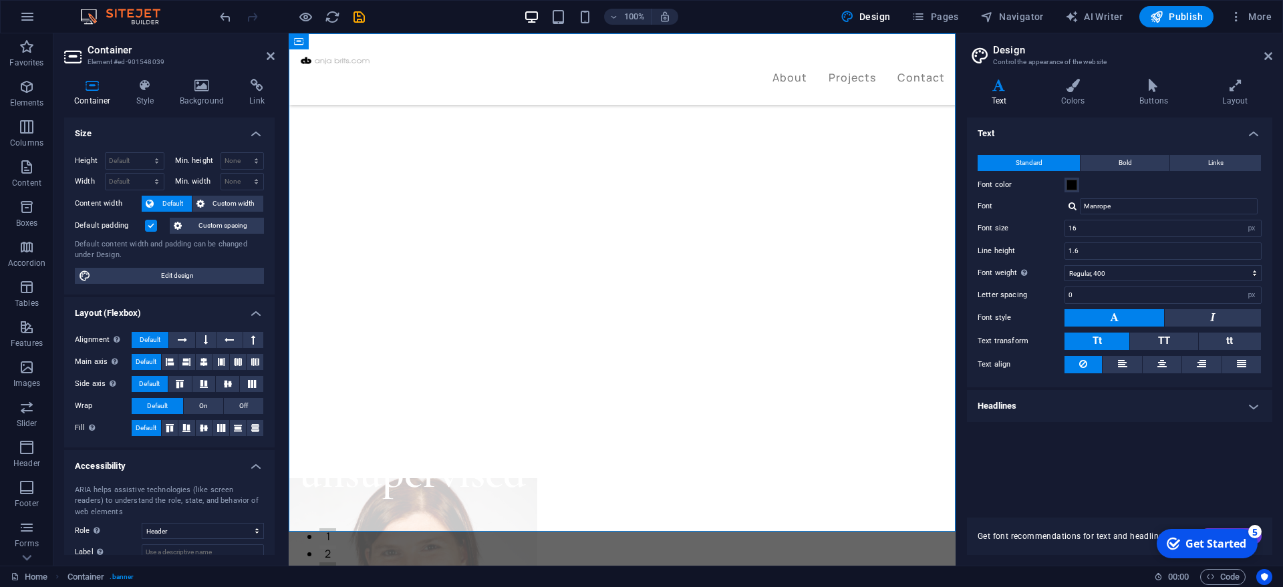
click at [1171, 450] on div "Text Standard Bold Links Font color Font Manrope Font size 16 rem px Line heigh…" at bounding box center [1119, 310] width 305 height 384
click at [622, 179] on div "Analyst. Explorer. Storyteller." at bounding box center [460, 268] width 323 height 253
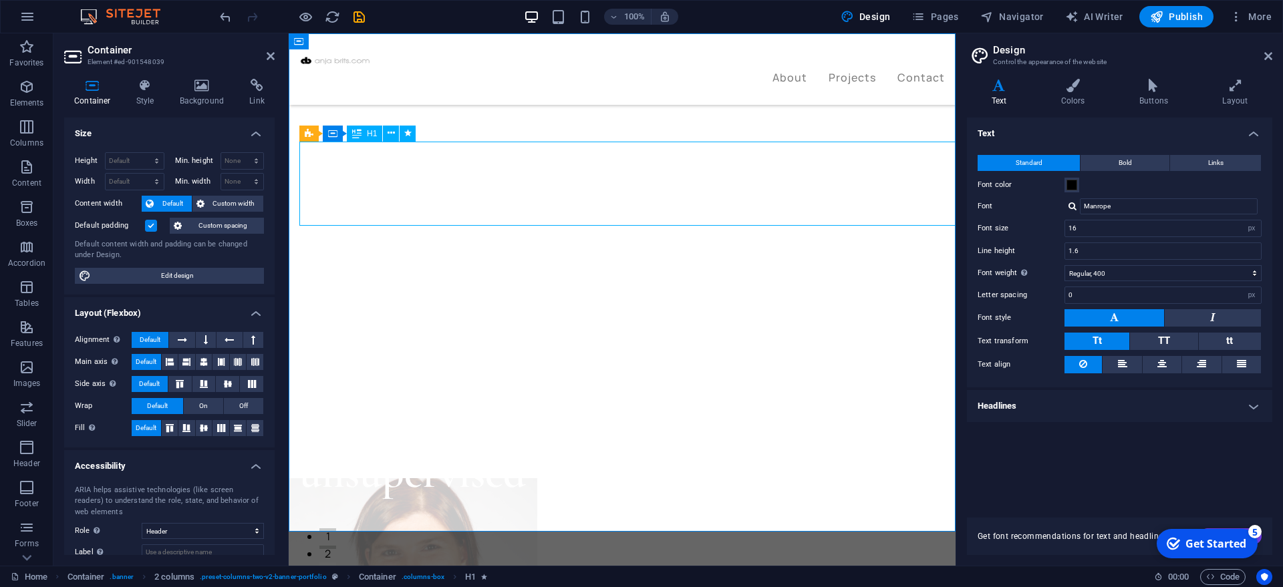
click at [622, 180] on div "Analyst. Explorer. Storyteller." at bounding box center [460, 268] width 323 height 253
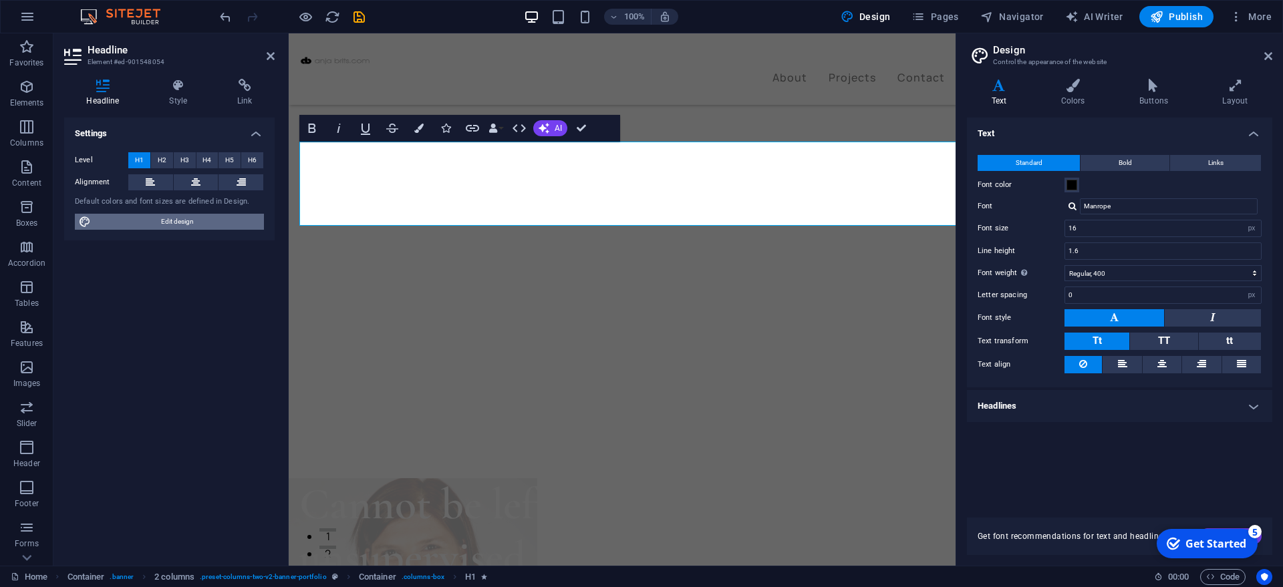
click at [164, 224] on span "Edit design" at bounding box center [177, 222] width 165 height 16
click at [1048, 398] on h4 "Headlines" at bounding box center [1119, 406] width 305 height 32
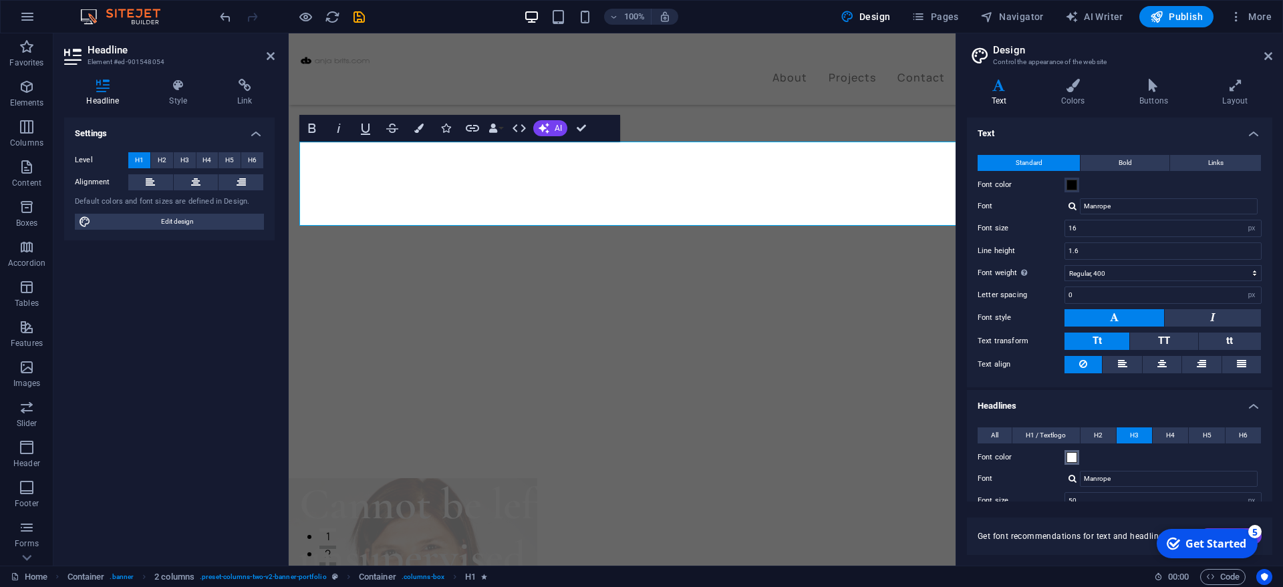
click at [1071, 458] on span at bounding box center [1071, 457] width 11 height 11
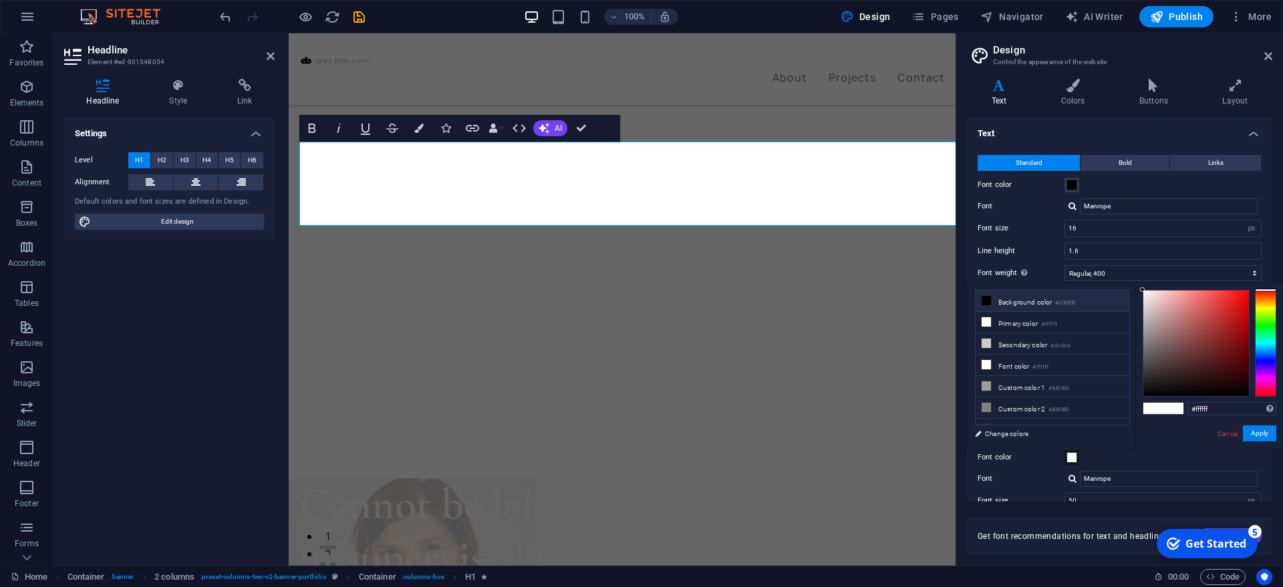
click at [986, 300] on icon at bounding box center [985, 300] width 9 height 9
type input "#000000"
click at [1259, 430] on button "Apply" at bounding box center [1259, 434] width 33 height 16
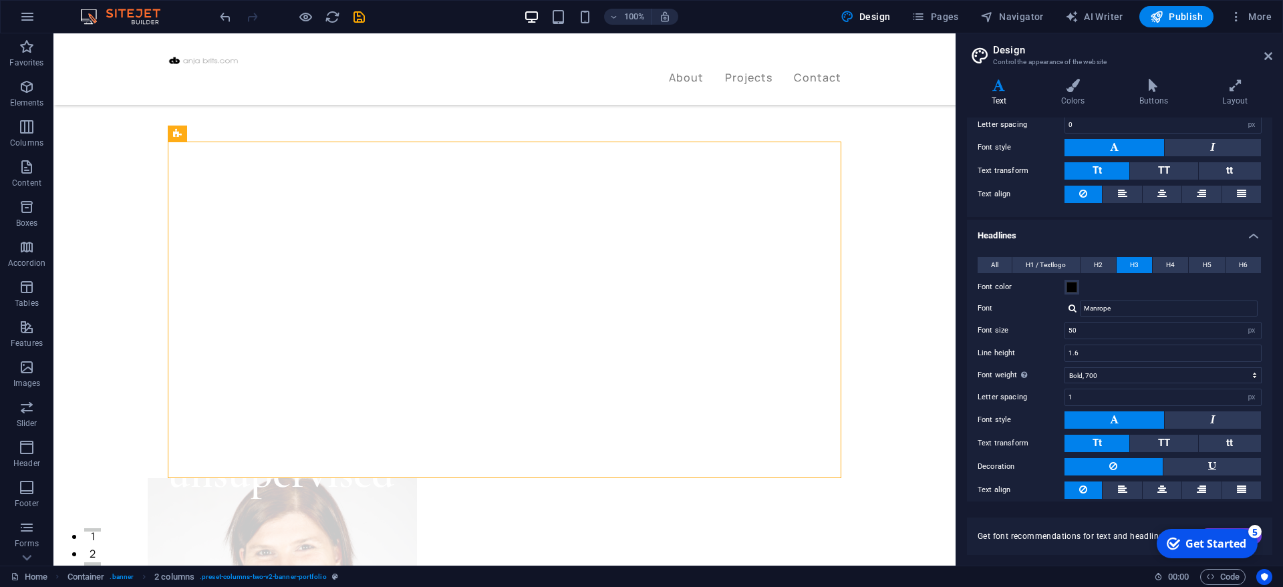
scroll to position [180, 0]
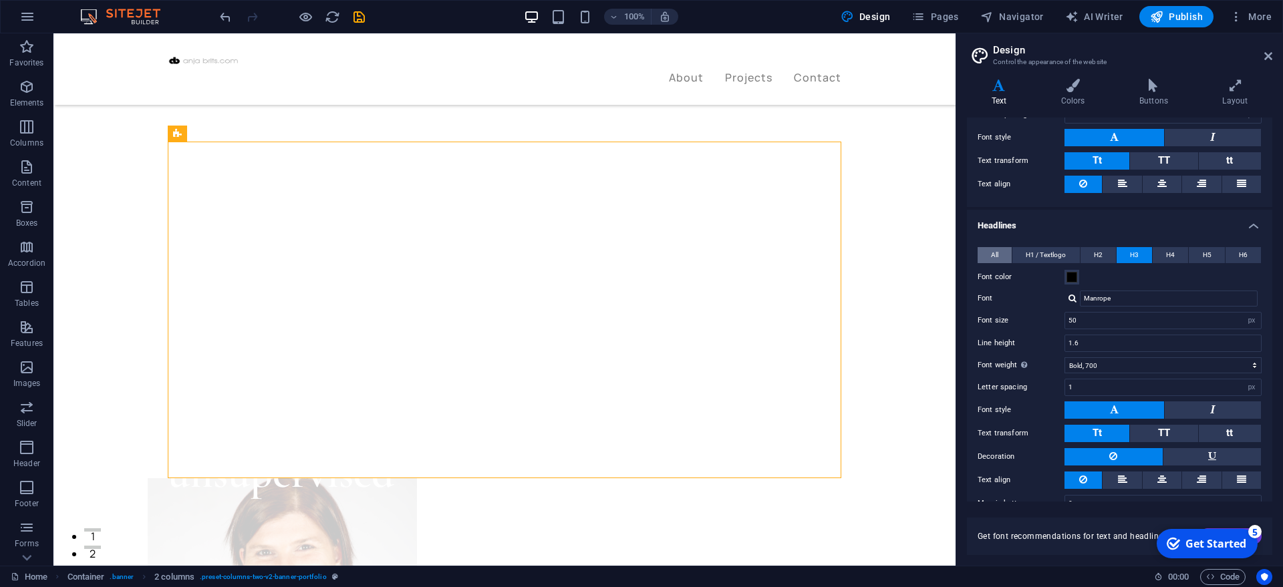
click at [990, 255] on button "All" at bounding box center [994, 255] width 34 height 16
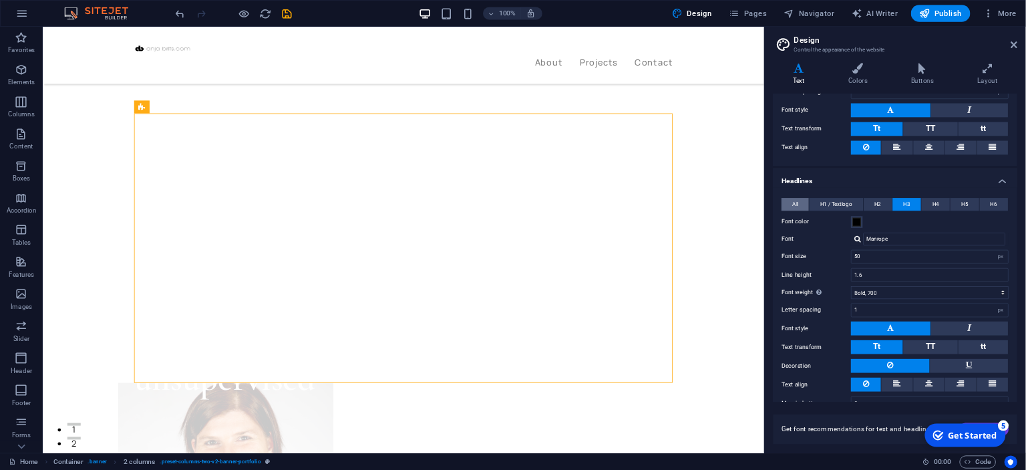
scroll to position [179, 0]
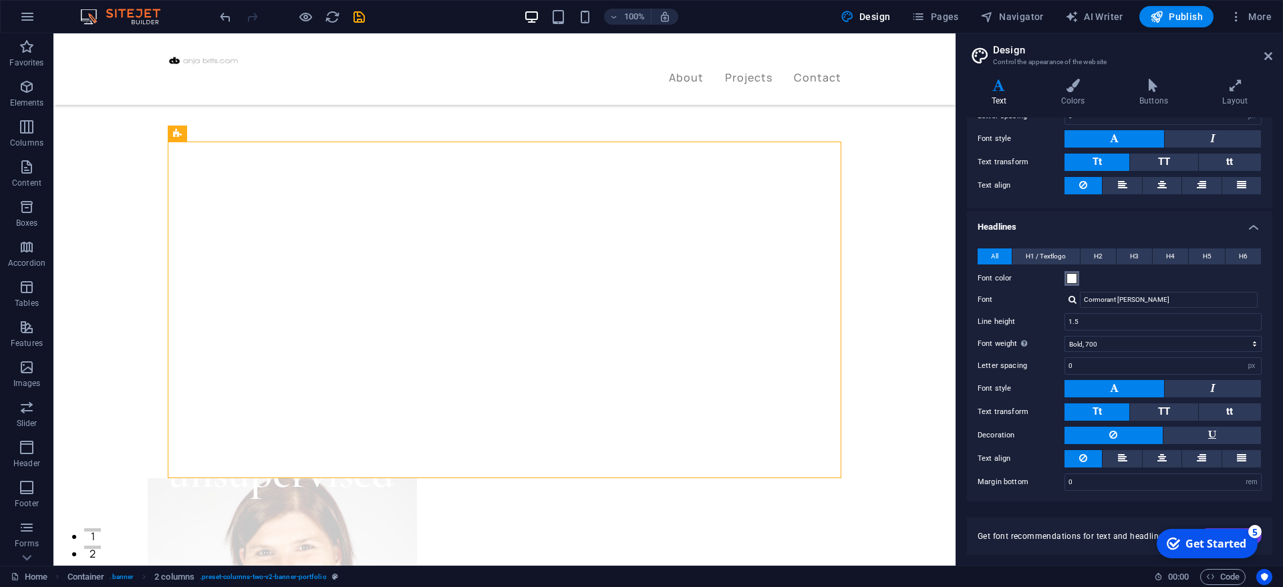
click at [1077, 276] on button "Font color" at bounding box center [1071, 278] width 15 height 15
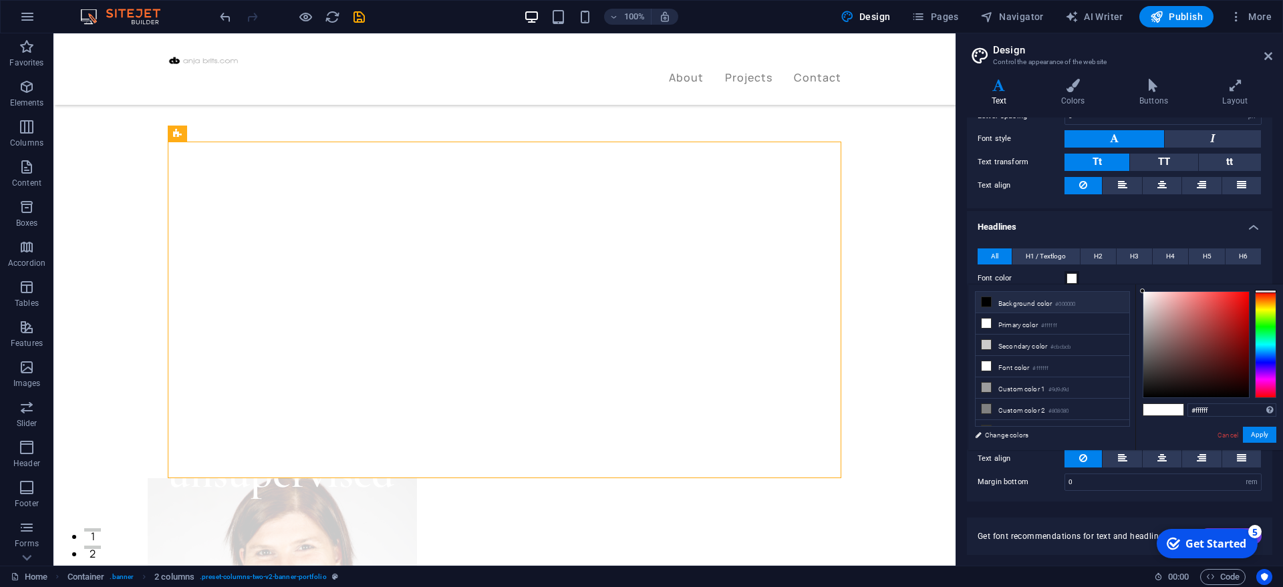
click at [987, 303] on icon at bounding box center [985, 301] width 9 height 9
type input "#000000"
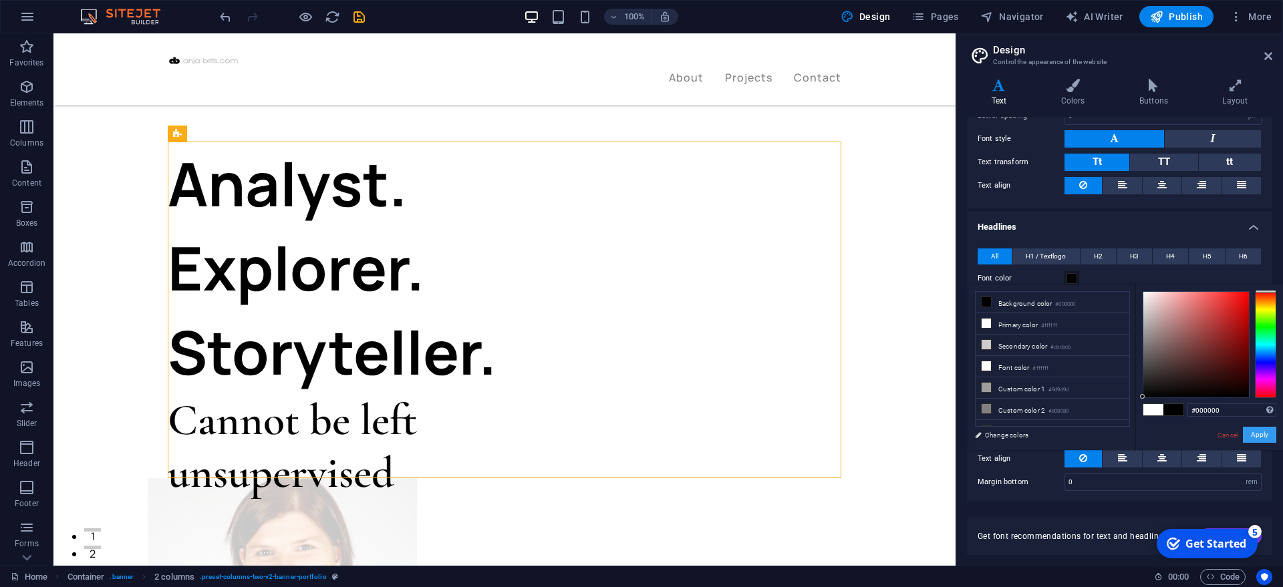
click at [1255, 430] on button "Apply" at bounding box center [1259, 435] width 33 height 16
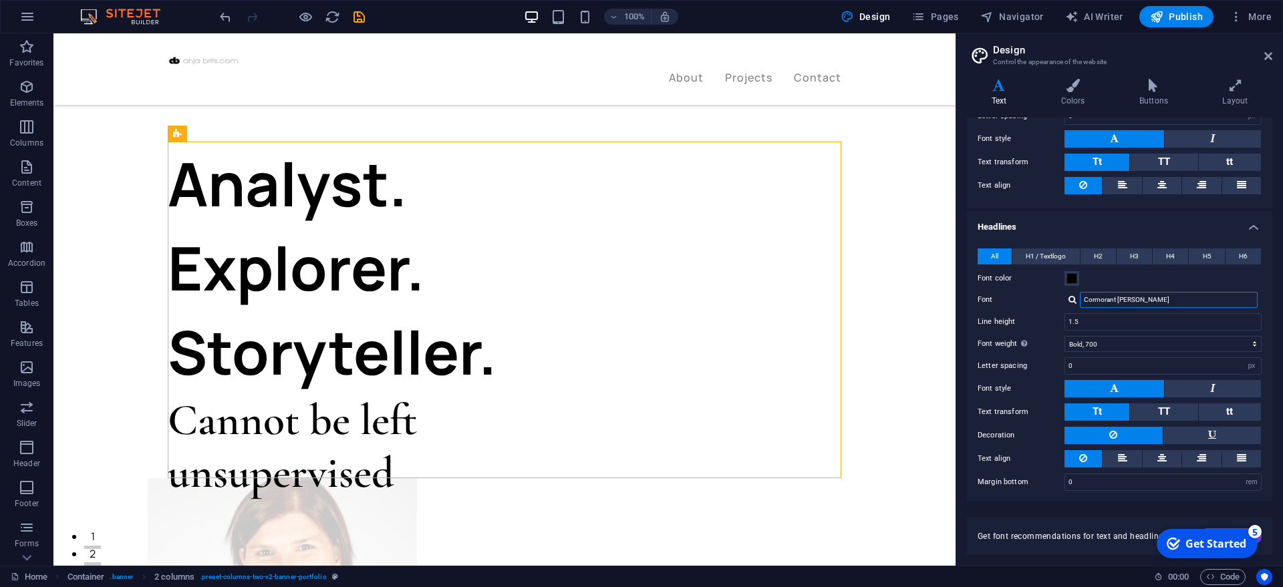
click at [1151, 293] on input "Cormorant [PERSON_NAME]" at bounding box center [1169, 300] width 178 height 16
click at [1134, 298] on input "Cormorant [PERSON_NAME]" at bounding box center [1169, 300] width 178 height 16
click at [1071, 299] on div at bounding box center [1072, 299] width 8 height 9
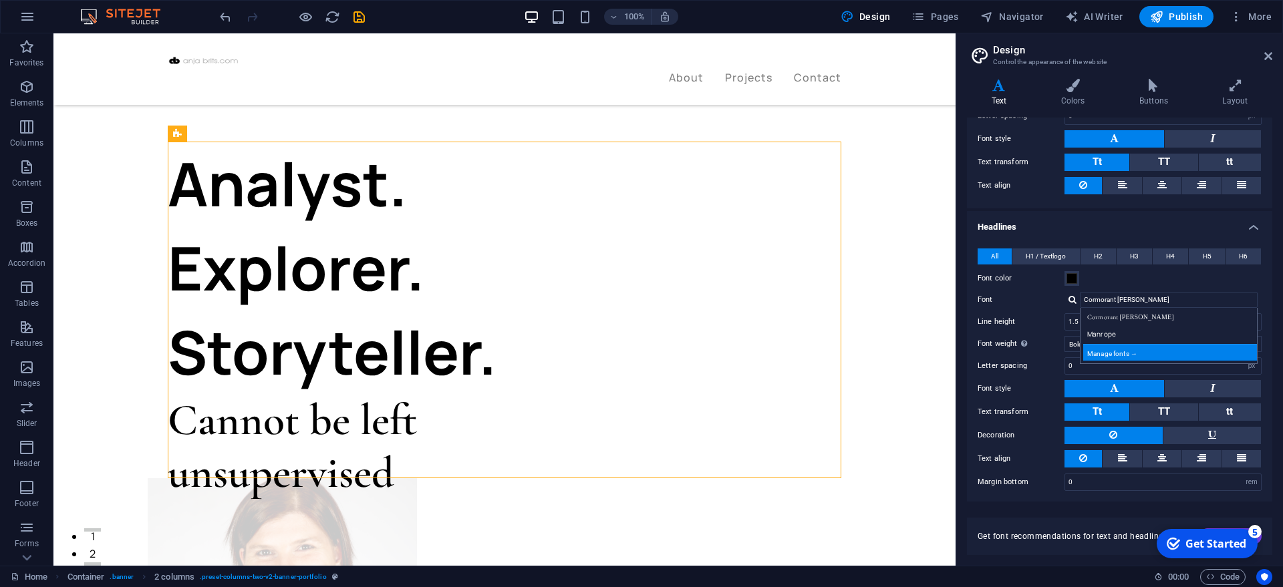
click at [1118, 351] on div "Manage fonts →" at bounding box center [1171, 352] width 176 height 17
select select "popularity"
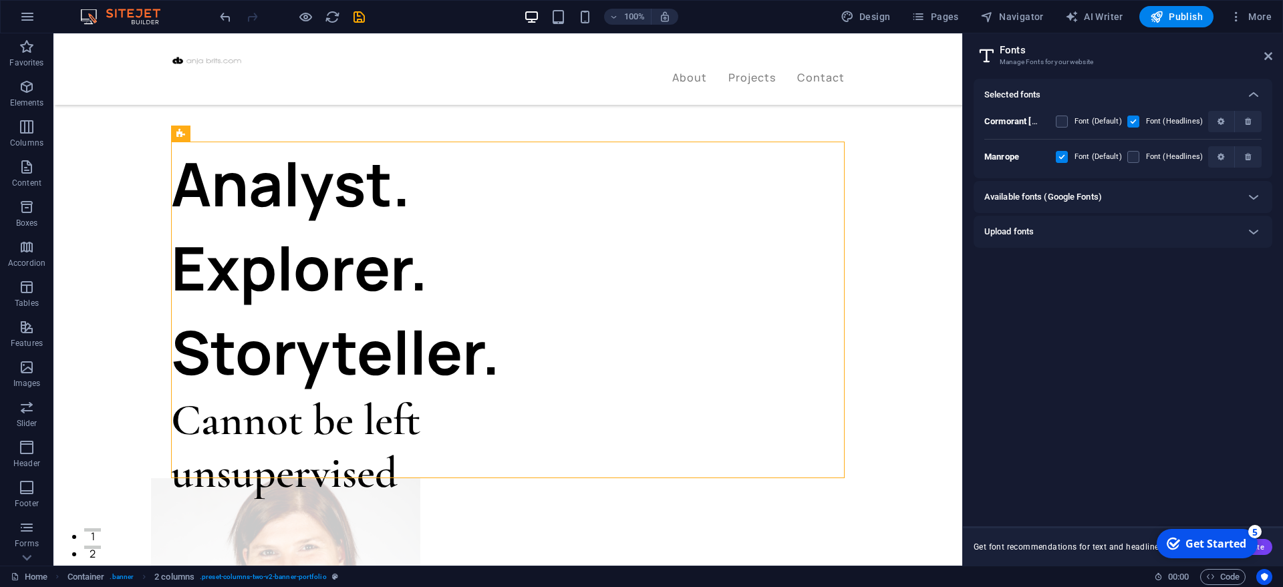
click at [1109, 189] on div "Available fonts (Google Fonts)" at bounding box center [1110, 197] width 253 height 16
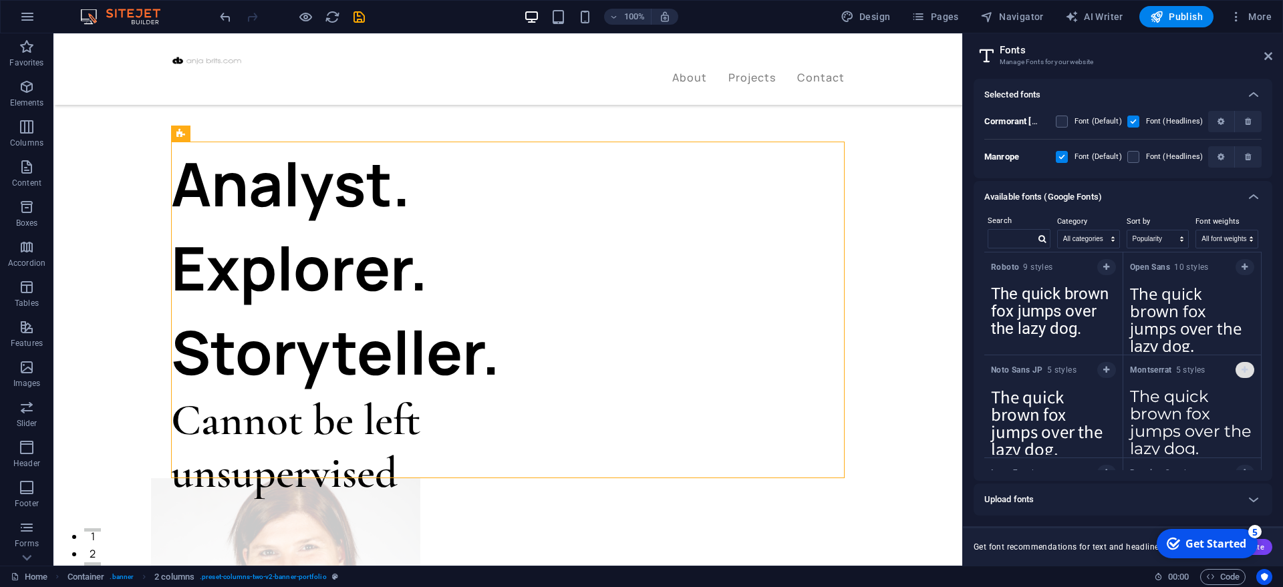
click at [1242, 367] on icon "button" at bounding box center [1244, 370] width 6 height 8
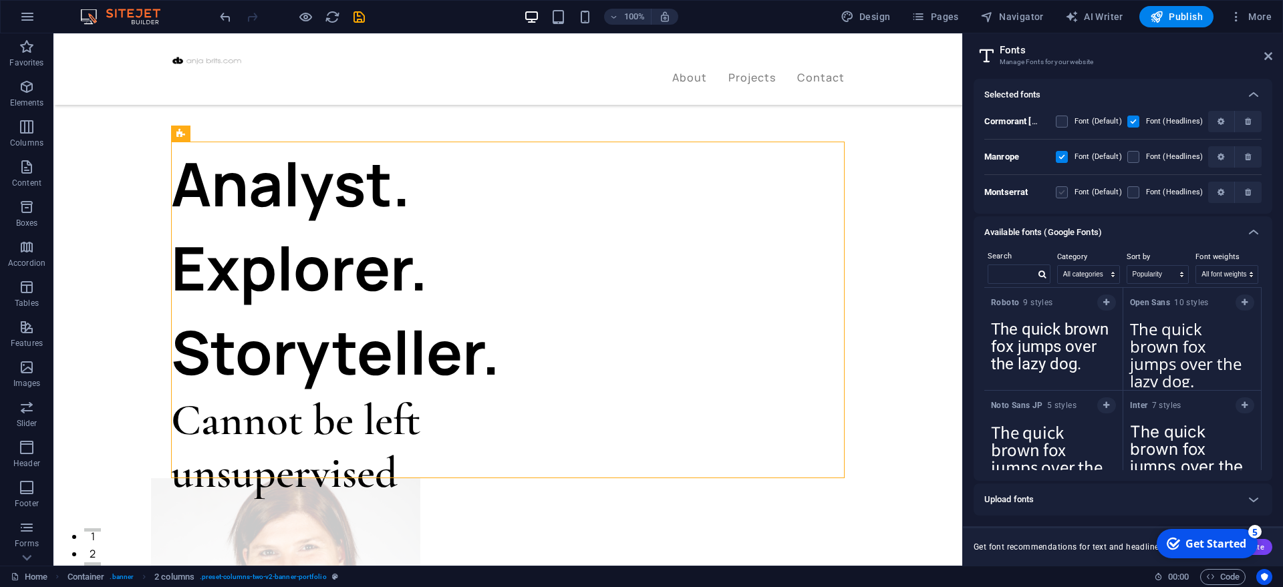
click at [1064, 190] on label at bounding box center [1062, 192] width 12 height 12
click at [0, 0] on input "checkbox" at bounding box center [0, 0] width 0 height 0
click at [1132, 190] on label at bounding box center [1133, 192] width 12 height 12
click at [0, 0] on input "checkbox" at bounding box center [0, 0] width 0 height 0
click at [1135, 120] on label at bounding box center [1133, 122] width 12 height 12
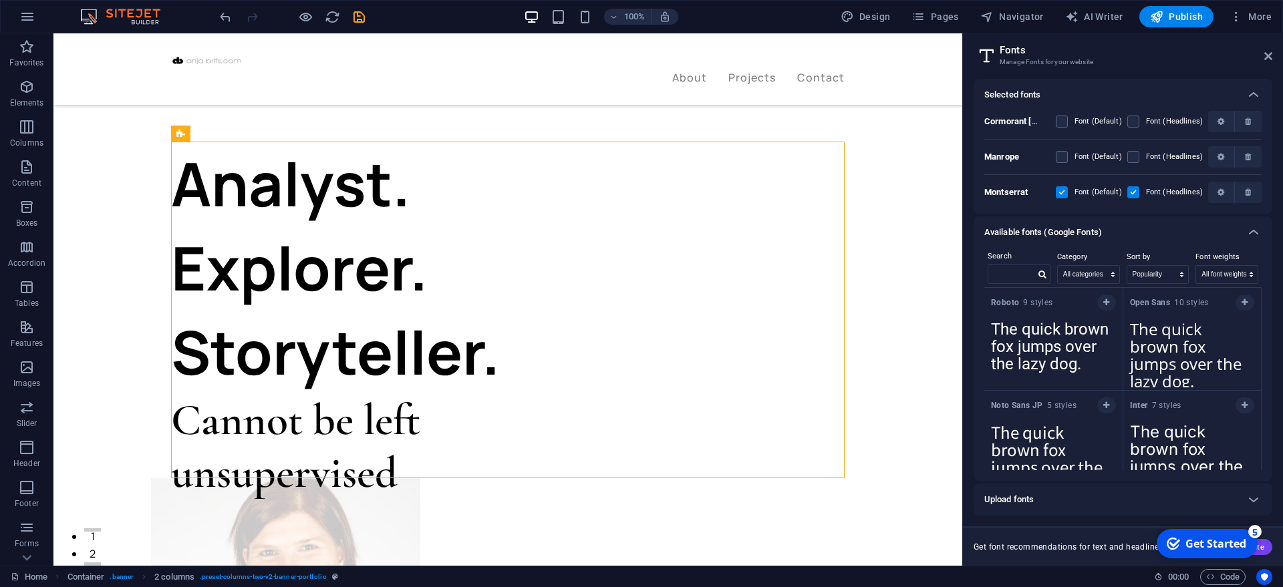
click at [0, 0] on Garamond "checkbox" at bounding box center [0, 0] width 0 height 0
click at [1139, 192] on label at bounding box center [1133, 192] width 12 height 12
click at [0, 0] on input "checkbox" at bounding box center [0, 0] width 0 height 0
click at [1255, 92] on icon at bounding box center [1253, 95] width 16 height 16
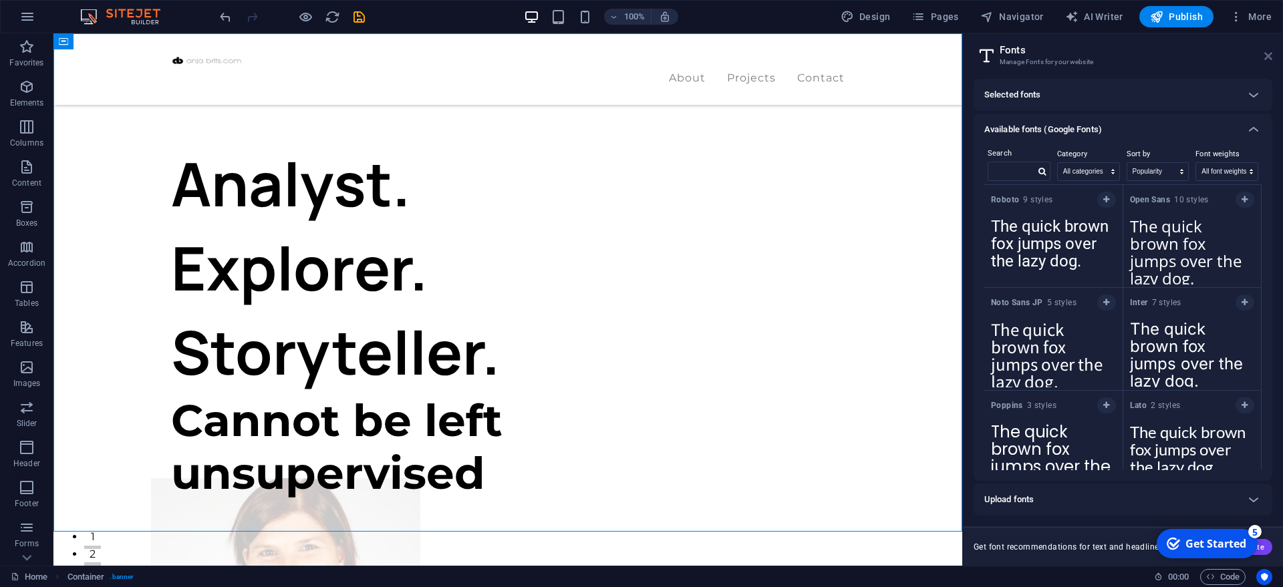
click at [1268, 55] on icon at bounding box center [1268, 56] width 8 height 11
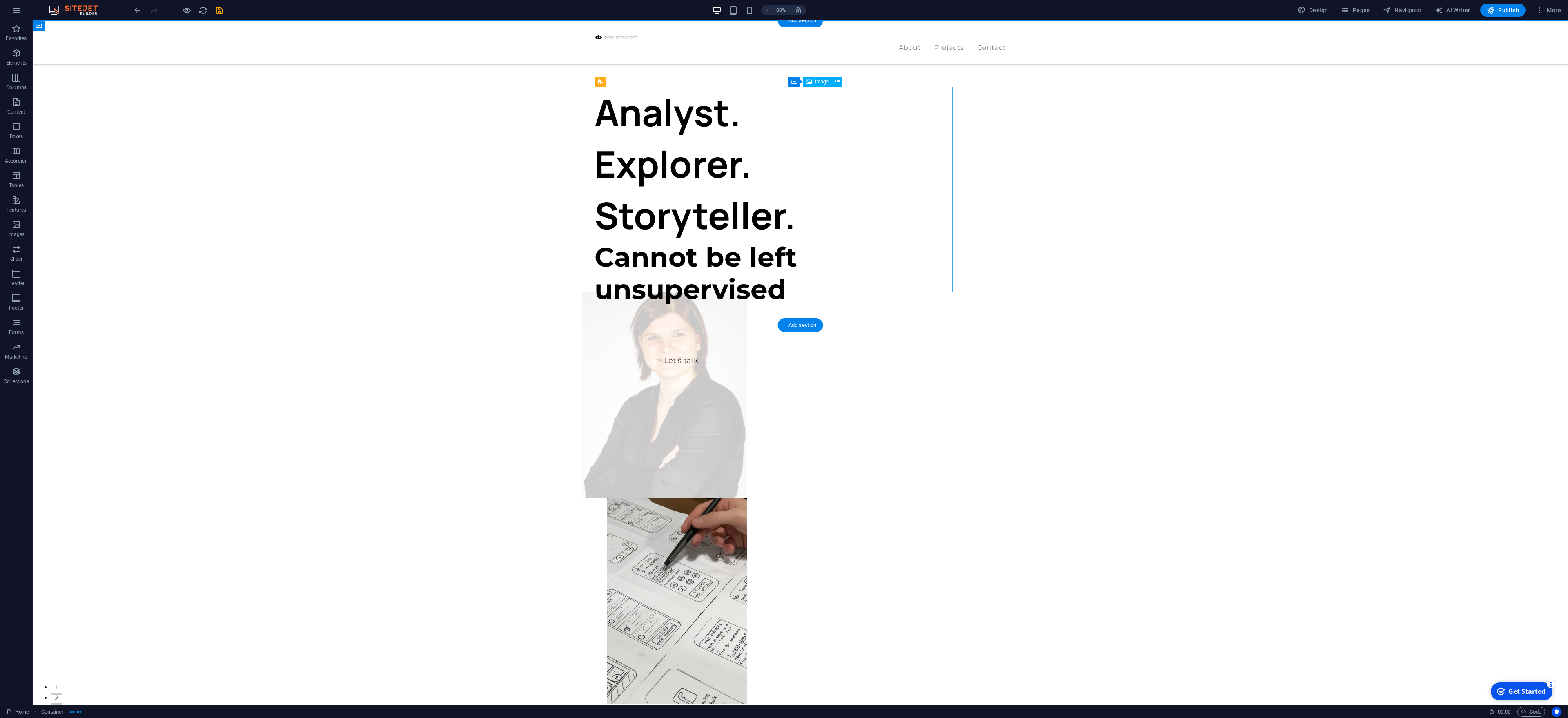
click at [747, 292] on figure at bounding box center [664, 395] width 164 height 206
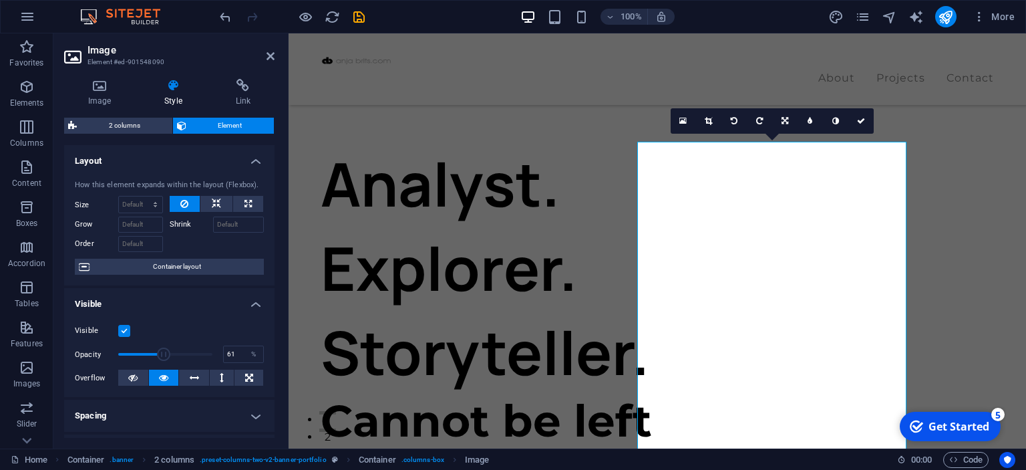
type input "62"
drag, startPoint x: 140, startPoint y: 356, endPoint x: 176, endPoint y: 353, distance: 36.8
click at [176, 353] on span at bounding box center [176, 353] width 13 height 13
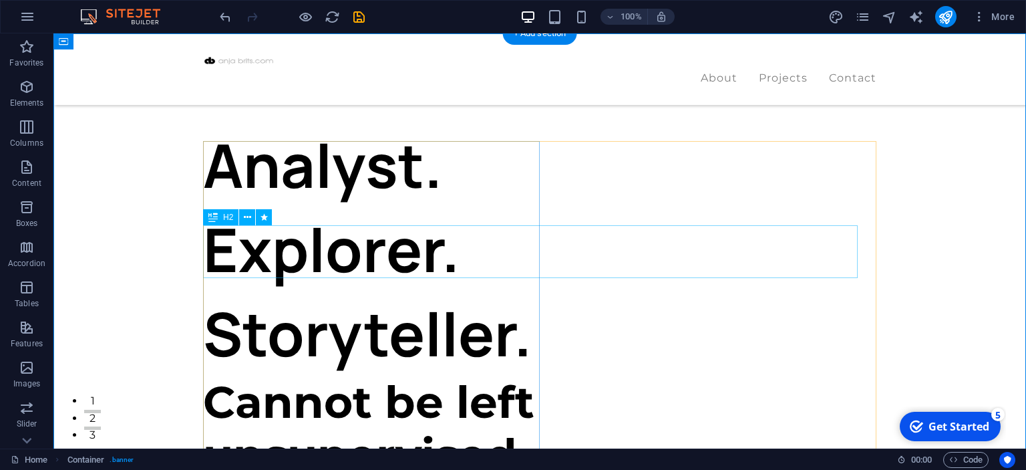
scroll to position [0, 0]
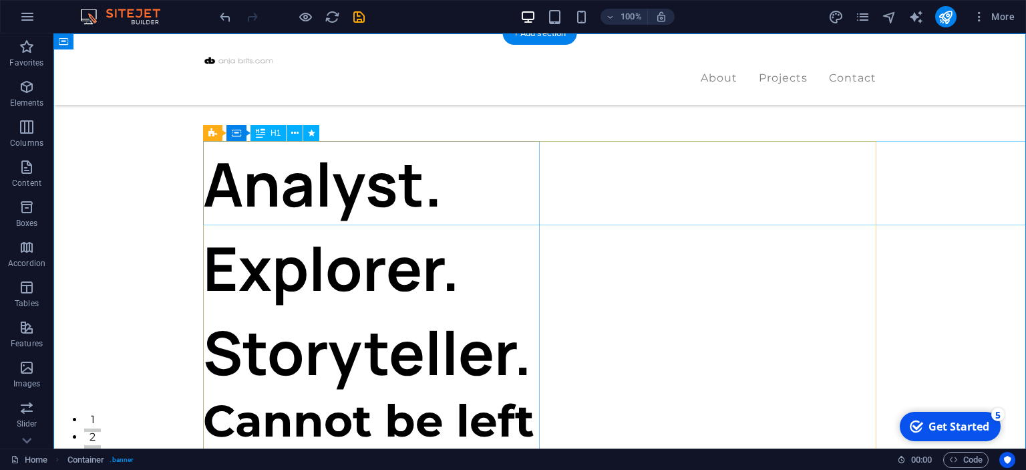
click at [325, 170] on div "Analyst. Explorer. Storyteller." at bounding box center [371, 268] width 337 height 253
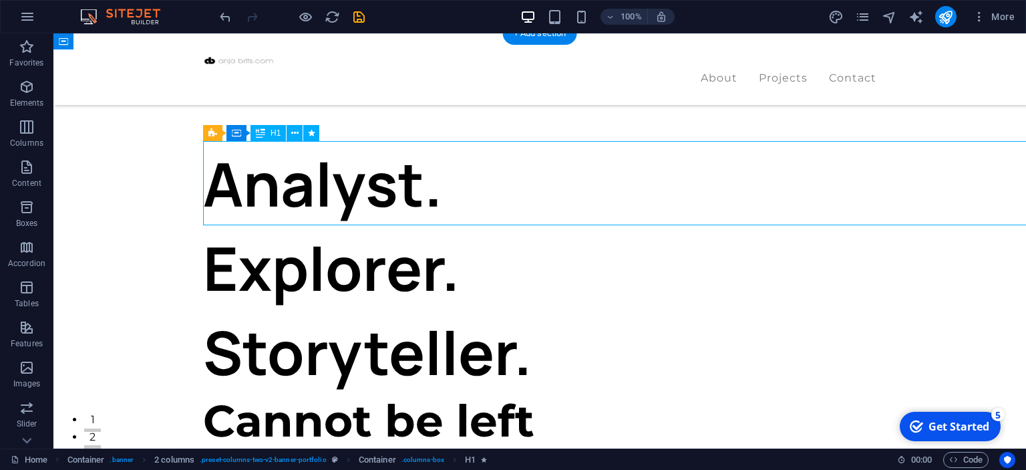
click at [325, 180] on div "Analyst. Explorer. Storyteller." at bounding box center [371, 268] width 337 height 253
click at [303, 182] on div "Analyst. Explorer. Storyteller." at bounding box center [371, 268] width 337 height 253
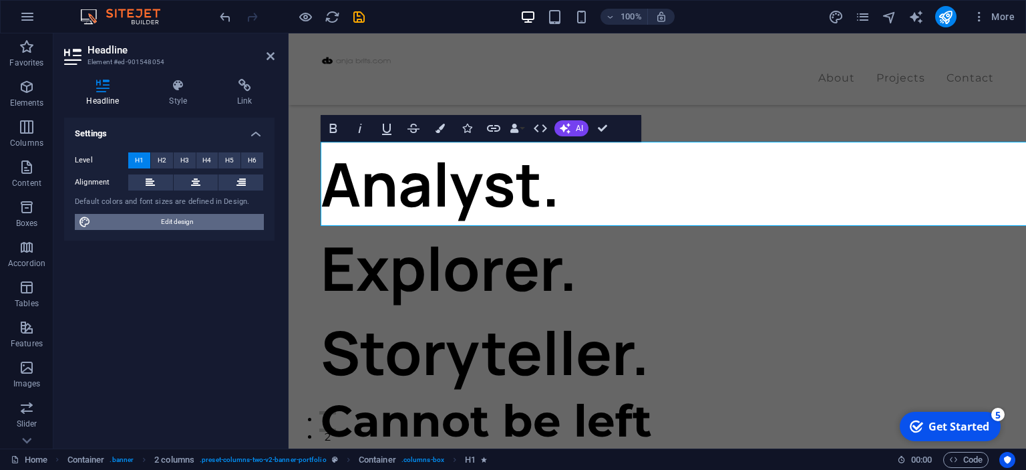
click at [168, 222] on span "Edit design" at bounding box center [177, 222] width 165 height 16
select select "px"
select select "400"
select select "px"
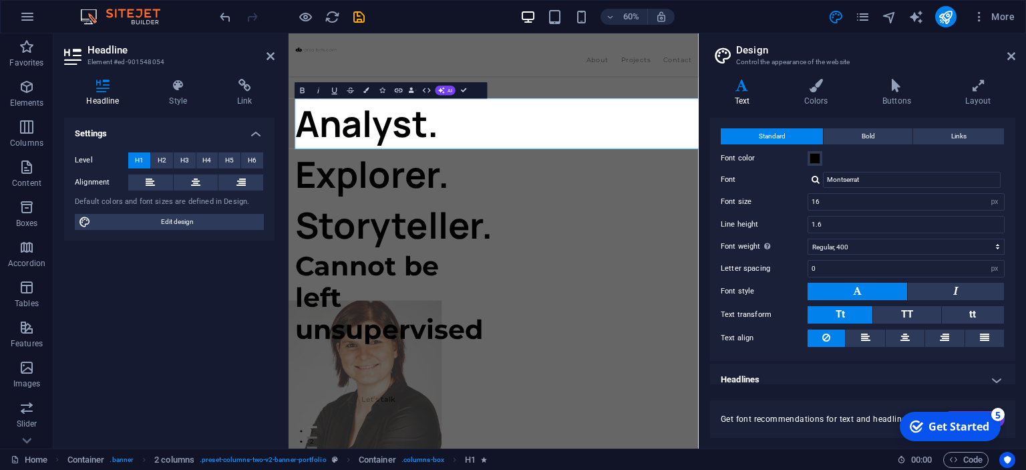
scroll to position [35, 0]
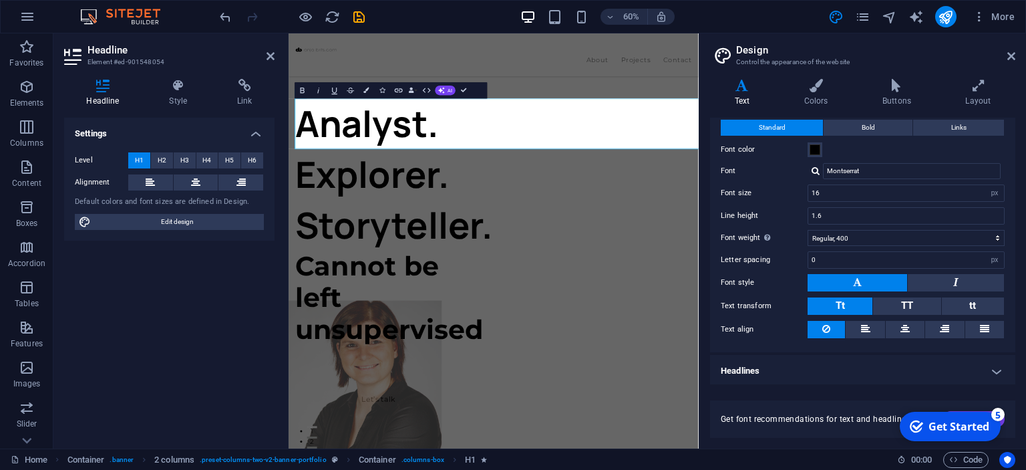
click at [771, 366] on h4 "Headlines" at bounding box center [862, 371] width 305 height 32
click at [771, 367] on h4 "Headlines" at bounding box center [862, 367] width 305 height 24
click at [813, 152] on span at bounding box center [815, 149] width 11 height 11
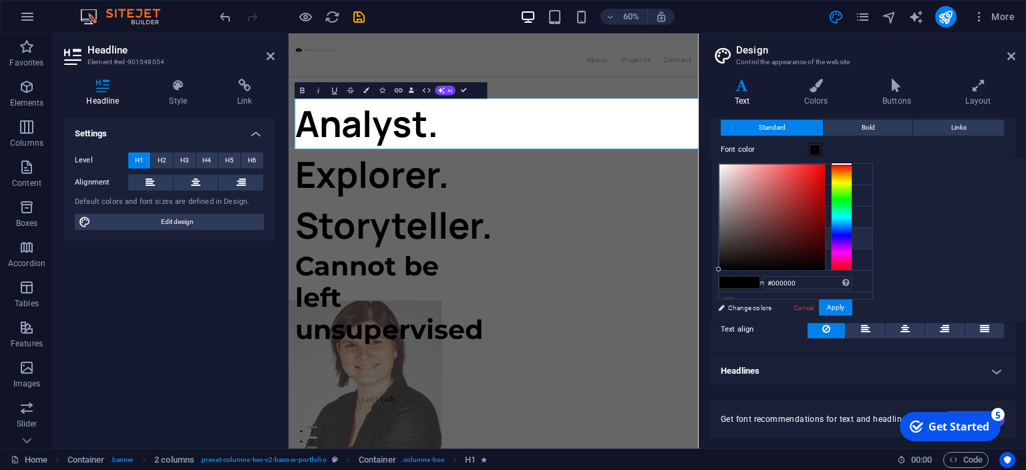
scroll to position [8, 0]
click at [760, 226] on li "Font color #ffffff" at bounding box center [796, 230] width 154 height 21
drag, startPoint x: 940, startPoint y: 280, endPoint x: 978, endPoint y: 281, distance: 38.1
click at [853, 281] on input "#ffffff" at bounding box center [808, 282] width 89 height 13
paste input "1F3A5F"
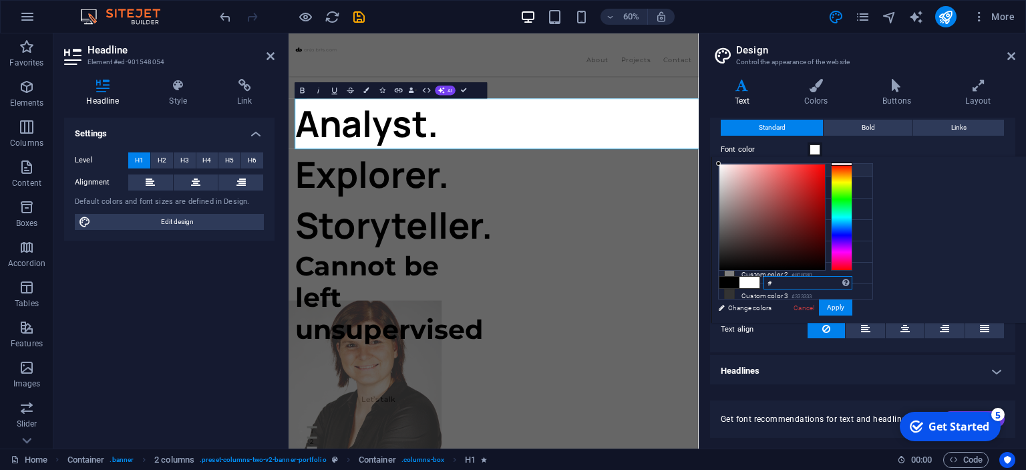
paste input "1F3A5F"
type input "#1f3a5f"
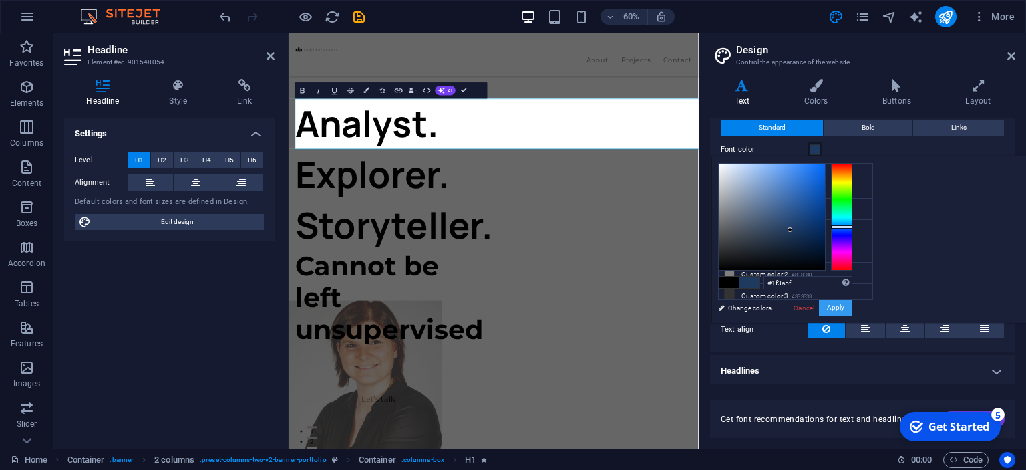
click at [853, 307] on button "Apply" at bounding box center [835, 307] width 33 height 16
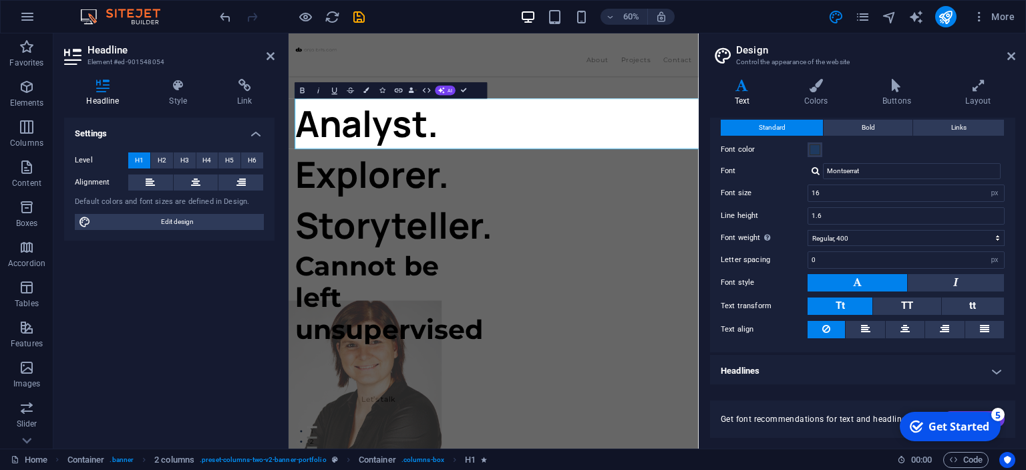
click at [792, 367] on h4 "Headlines" at bounding box center [862, 371] width 305 height 32
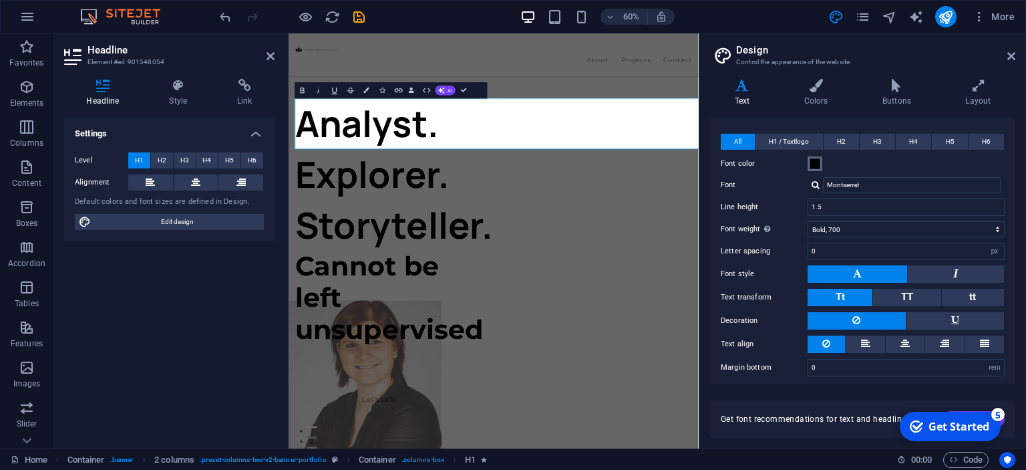
click at [819, 160] on span at bounding box center [815, 163] width 11 height 11
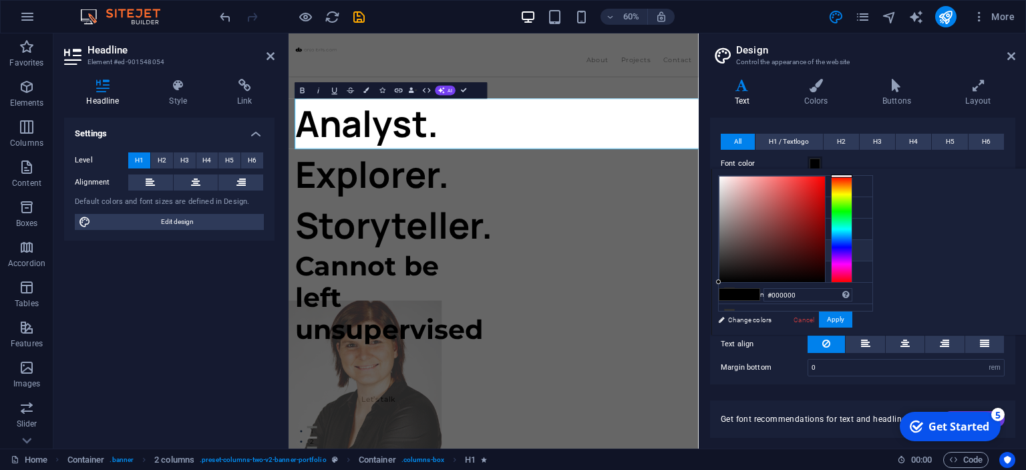
click at [764, 247] on li "Font color #ffffff" at bounding box center [796, 250] width 154 height 21
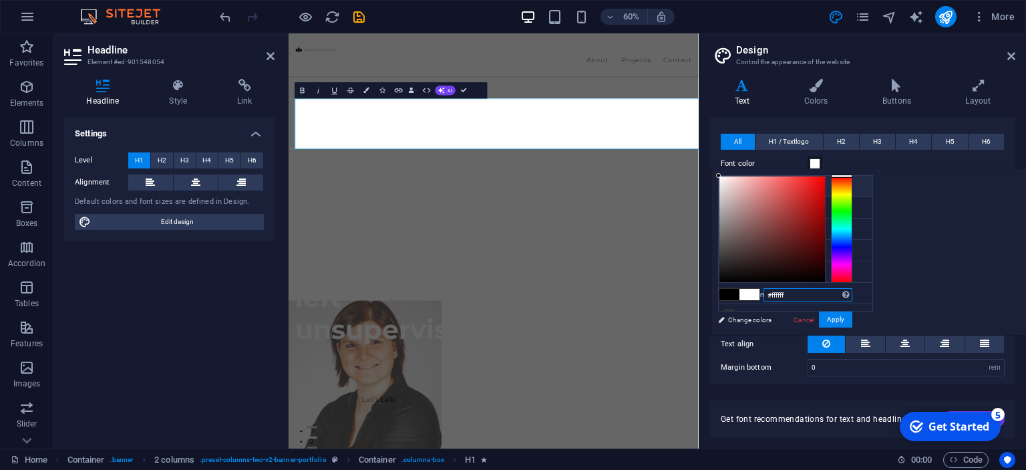
drag, startPoint x: 937, startPoint y: 293, endPoint x: 972, endPoint y: 291, distance: 34.8
click at [853, 291] on input "#ffffff" at bounding box center [808, 294] width 89 height 13
paste input "1F3A5F"
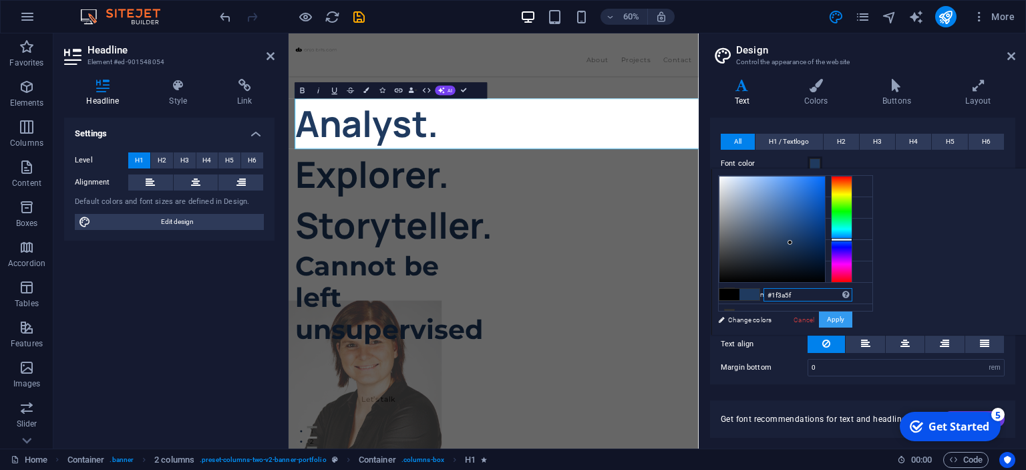
type input "#1f3a5f"
click at [853, 321] on button "Apply" at bounding box center [835, 319] width 33 height 16
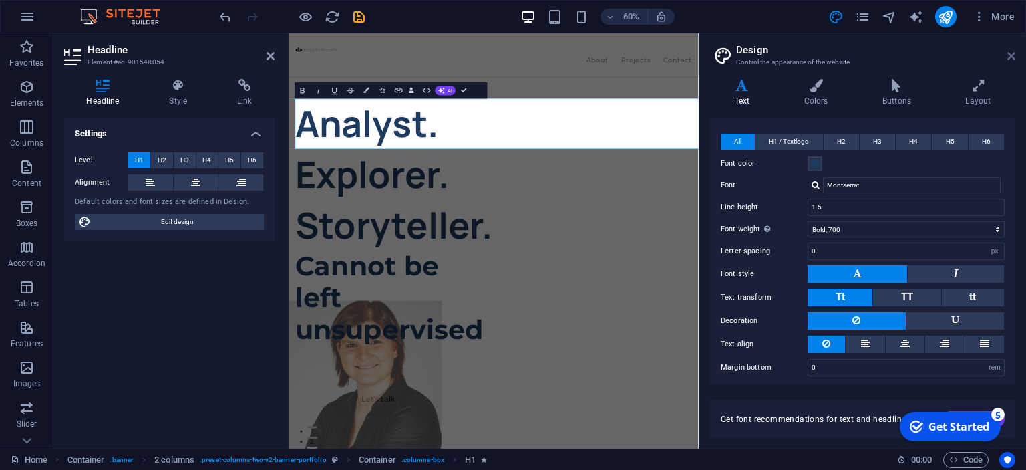
drag, startPoint x: 1013, startPoint y: 58, endPoint x: 718, endPoint y: 25, distance: 296.5
click at [1013, 58] on icon at bounding box center [1012, 56] width 8 height 11
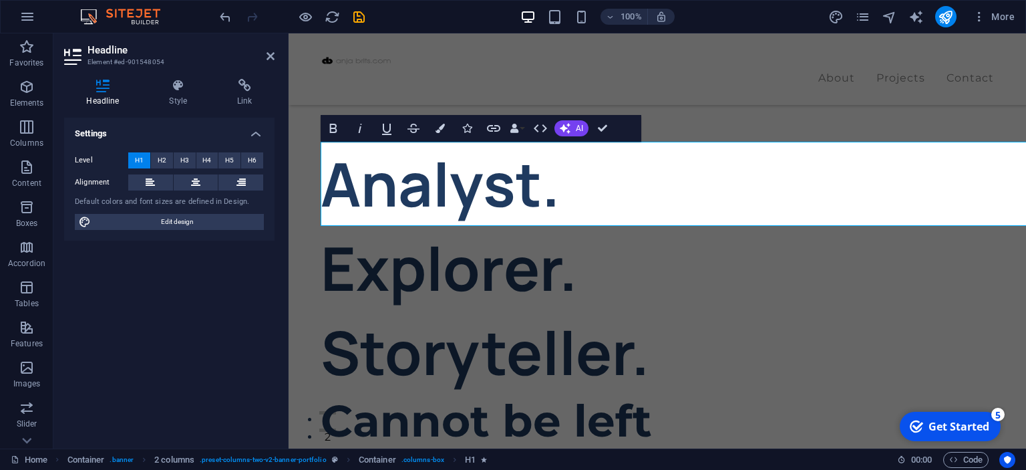
click at [146, 303] on div "Settings Level H1 H2 H3 H4 H5 H6 Alignment Default colors and font sizes are de…" at bounding box center [169, 278] width 210 height 320
drag, startPoint x: 273, startPoint y: 53, endPoint x: 219, endPoint y: 20, distance: 62.7
click at [273, 53] on icon at bounding box center [271, 56] width 8 height 11
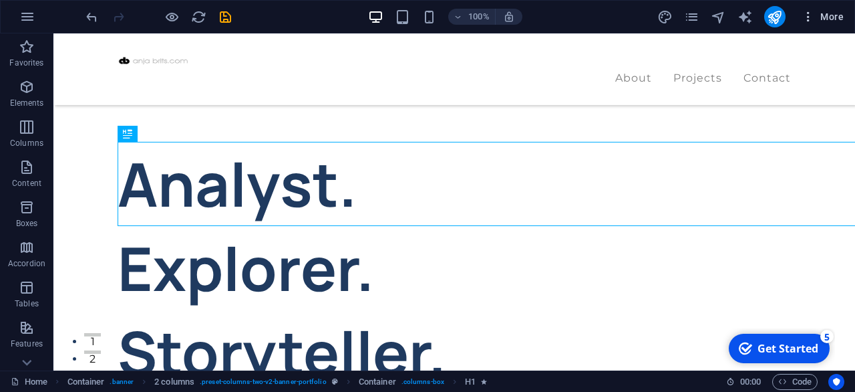
click at [822, 15] on span "More" at bounding box center [823, 16] width 42 height 13
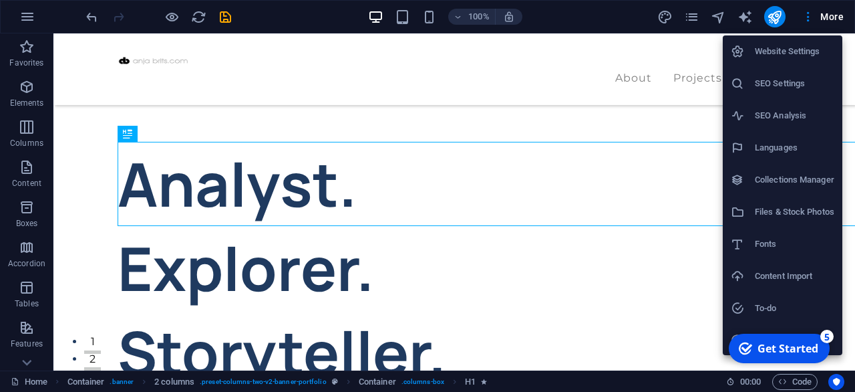
click at [763, 241] on h6 "Fonts" at bounding box center [795, 244] width 80 height 16
select select "popularity"
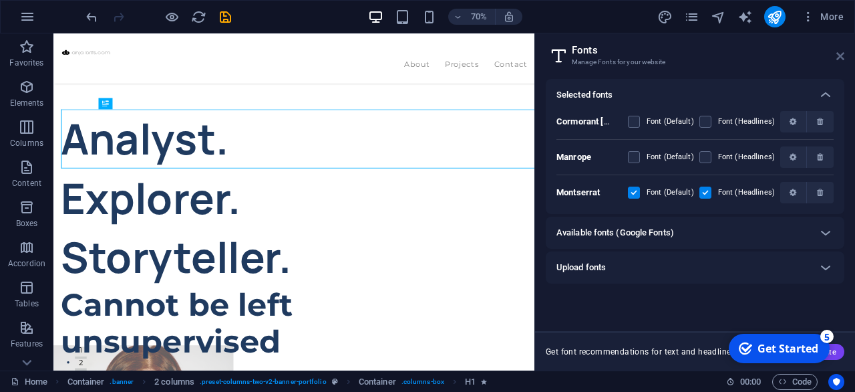
click at [839, 53] on icon at bounding box center [841, 56] width 8 height 11
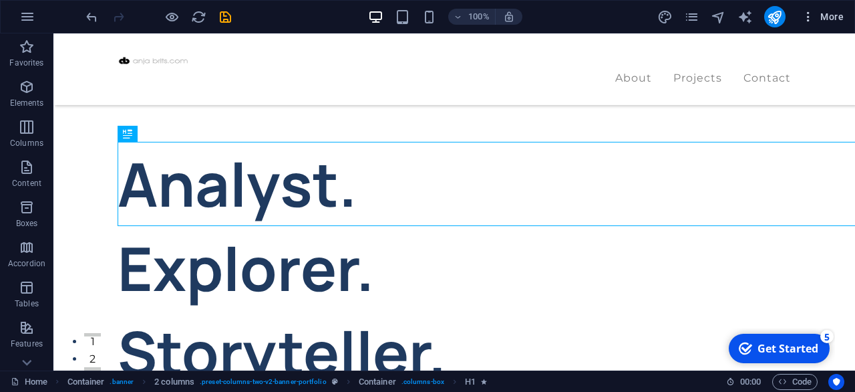
click at [831, 13] on span "More" at bounding box center [823, 16] width 42 height 13
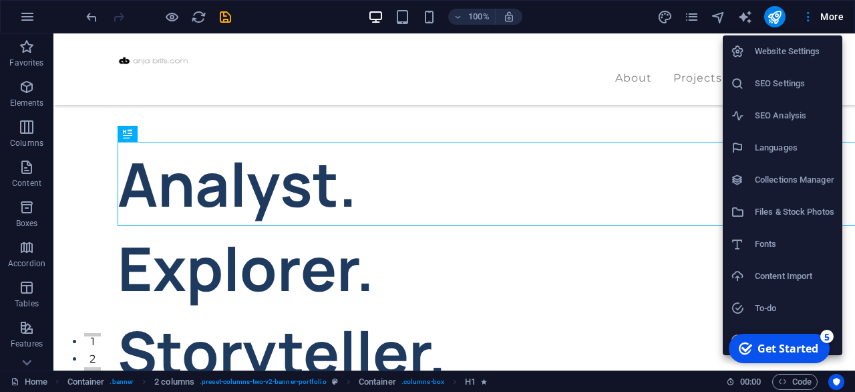
click at [783, 56] on h6 "Website Settings" at bounding box center [795, 51] width 80 height 16
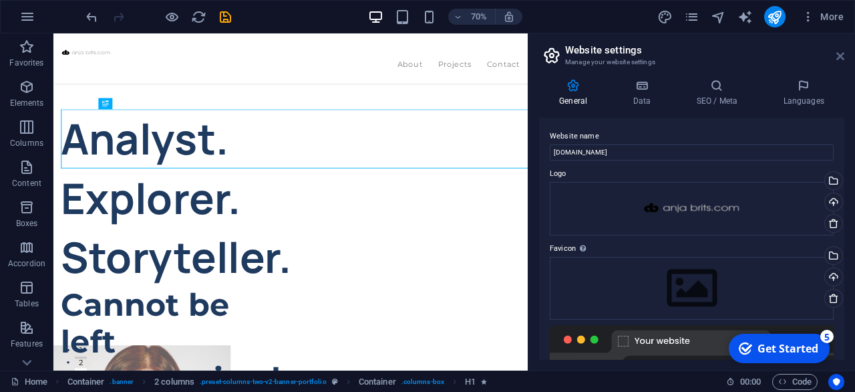
click at [841, 56] on icon at bounding box center [841, 56] width 8 height 11
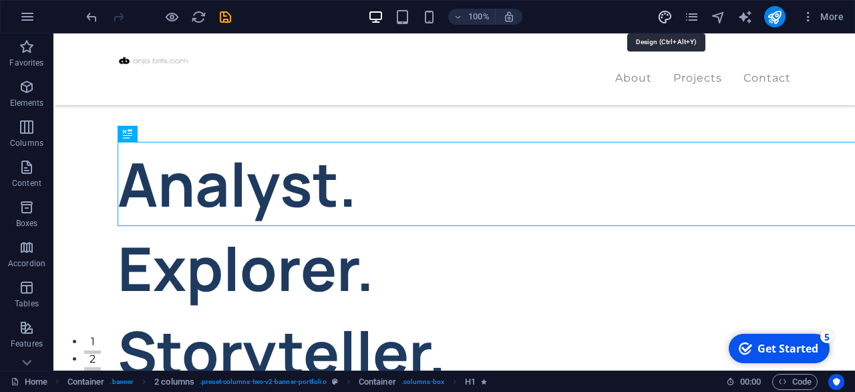
click at [665, 20] on icon "design" at bounding box center [664, 16] width 15 height 15
select select "px"
select select "400"
select select "px"
select select "700"
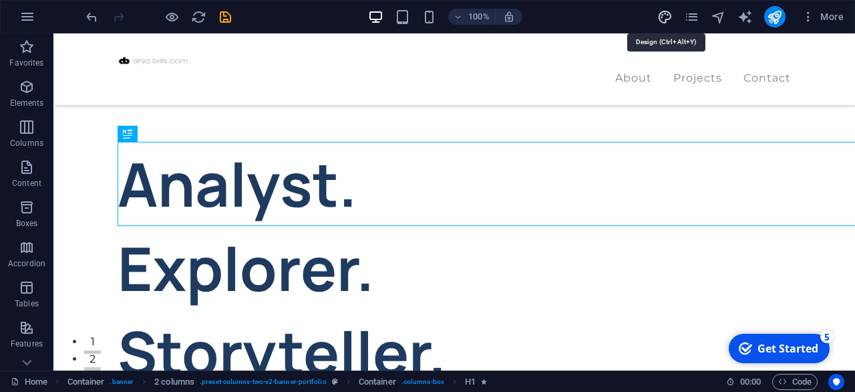
select select "px"
select select "rem"
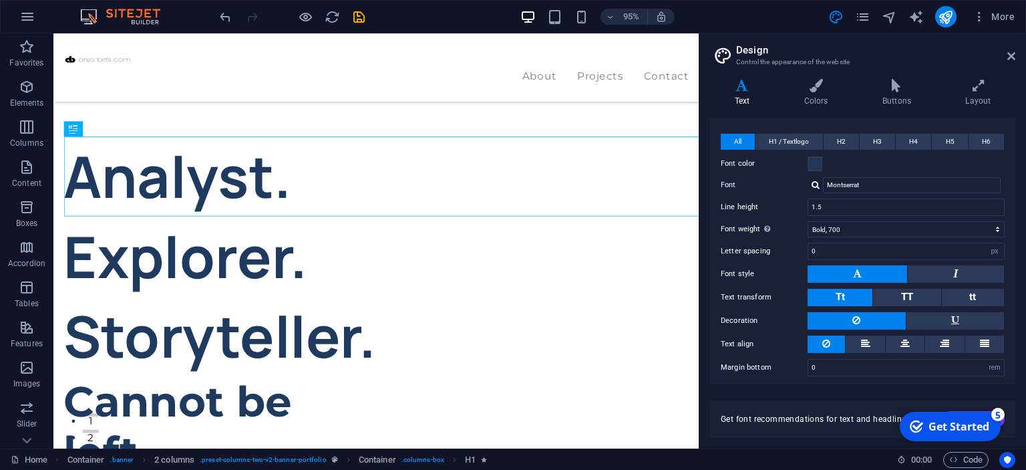
click at [1016, 49] on aside "Design Control the appearance of the website Variants Text Colors Buttons Layou…" at bounding box center [862, 240] width 327 height 415
click at [1013, 52] on icon at bounding box center [1012, 56] width 8 height 11
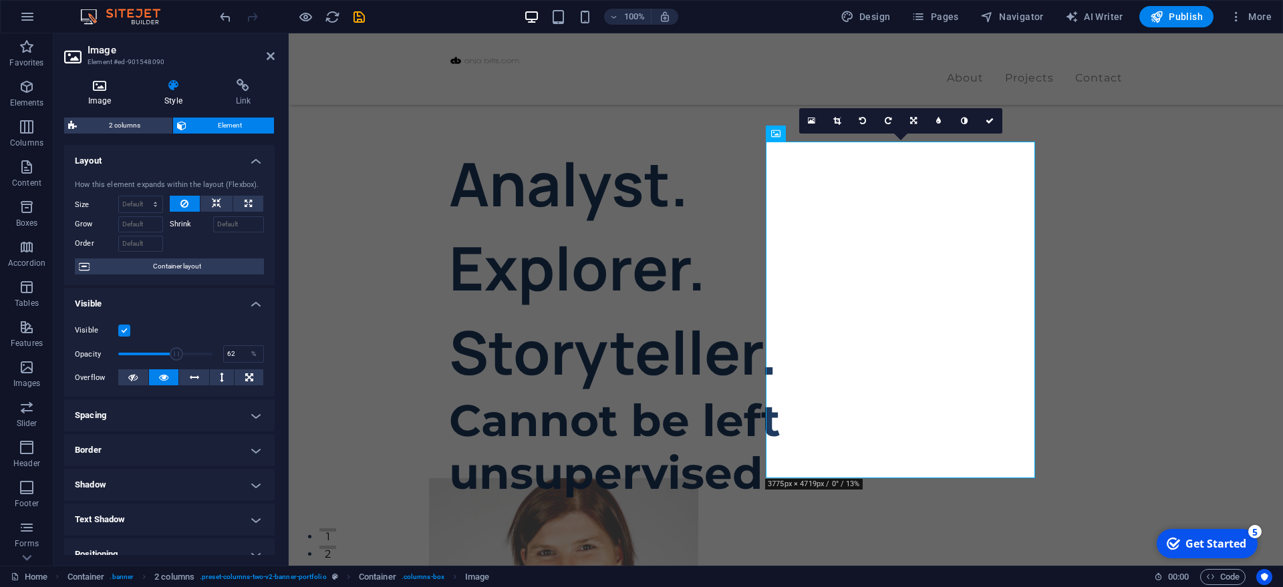
click at [96, 92] on h4 "Image" at bounding box center [102, 93] width 76 height 28
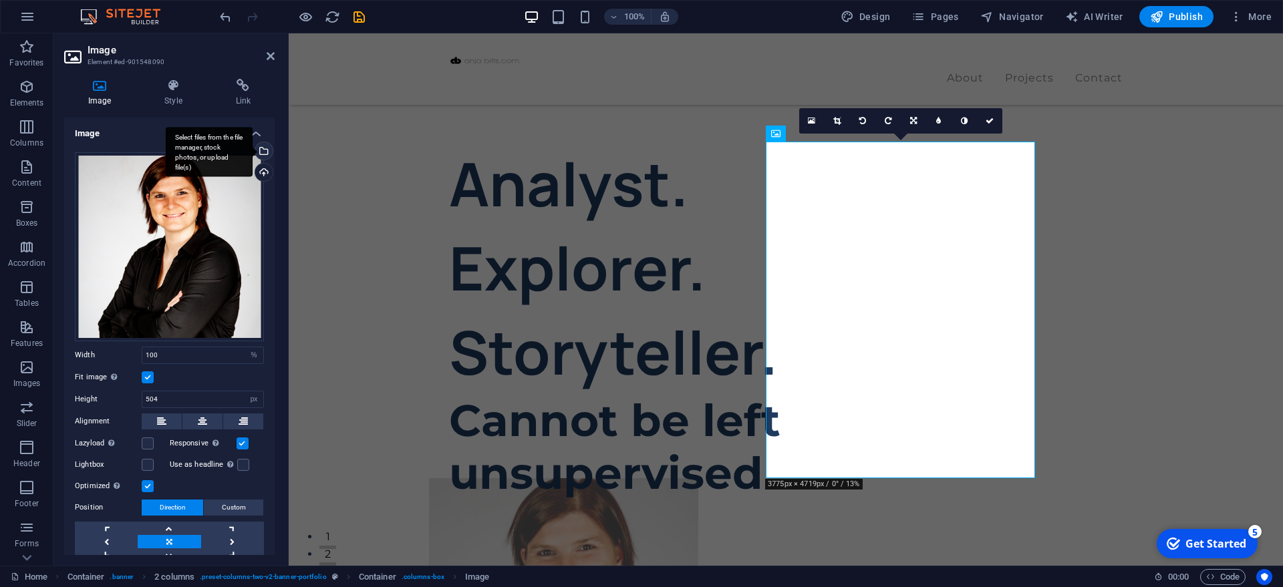
click at [253, 149] on div "Select files from the file manager, stock photos, or upload file(s)" at bounding box center [209, 152] width 87 height 50
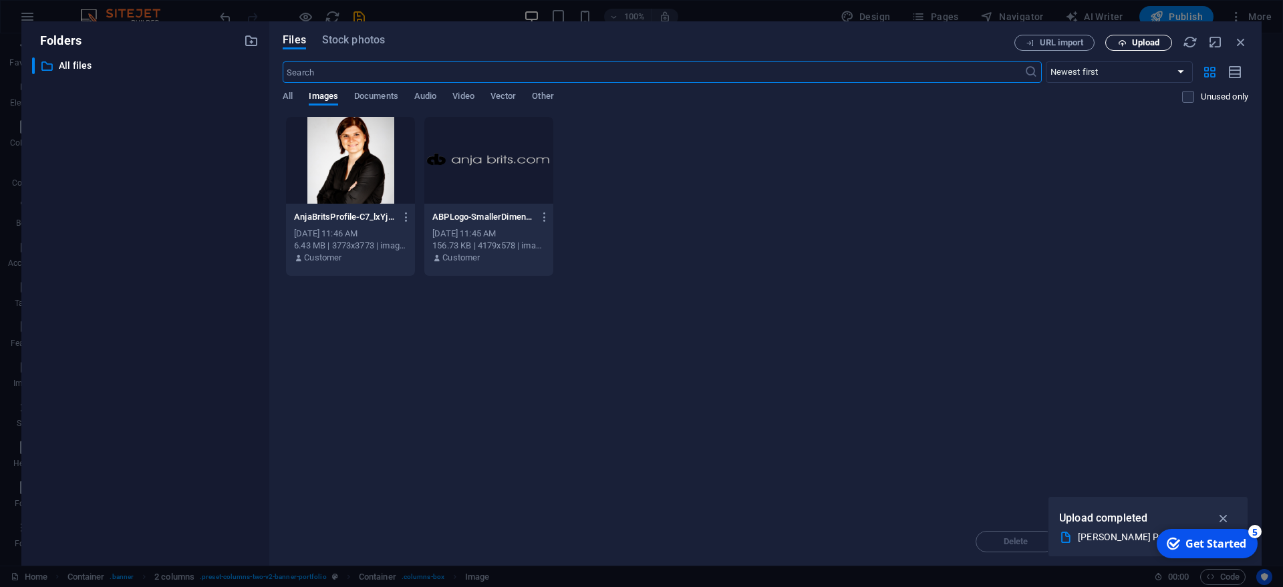
click at [1151, 39] on span "Upload" at bounding box center [1145, 43] width 27 height 8
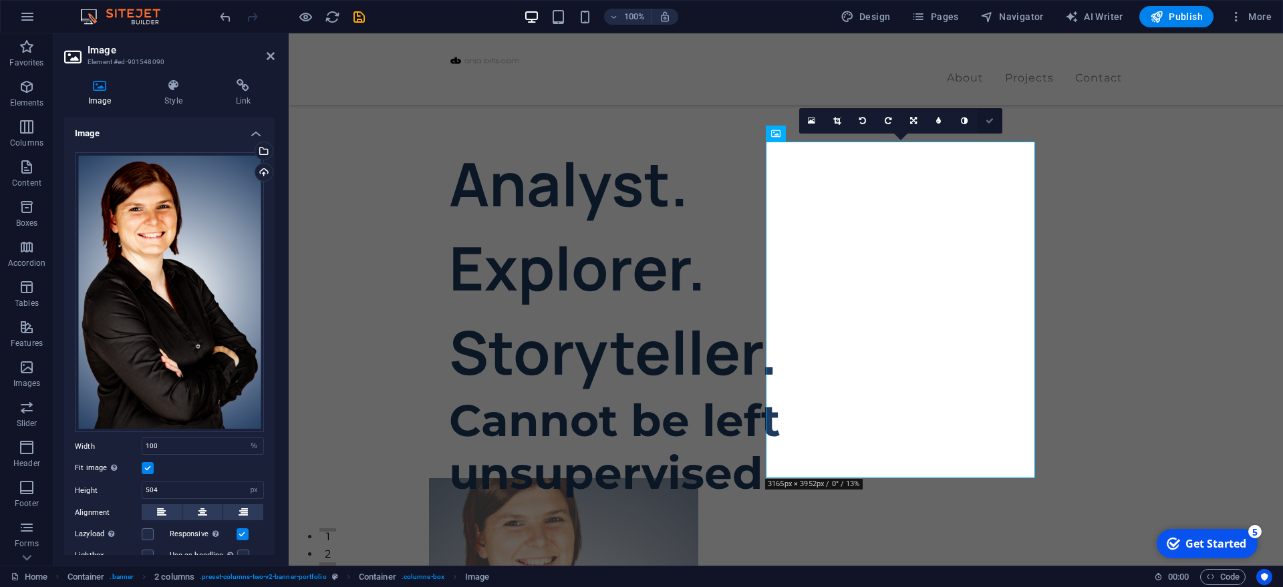
click at [991, 116] on link at bounding box center [989, 120] width 25 height 25
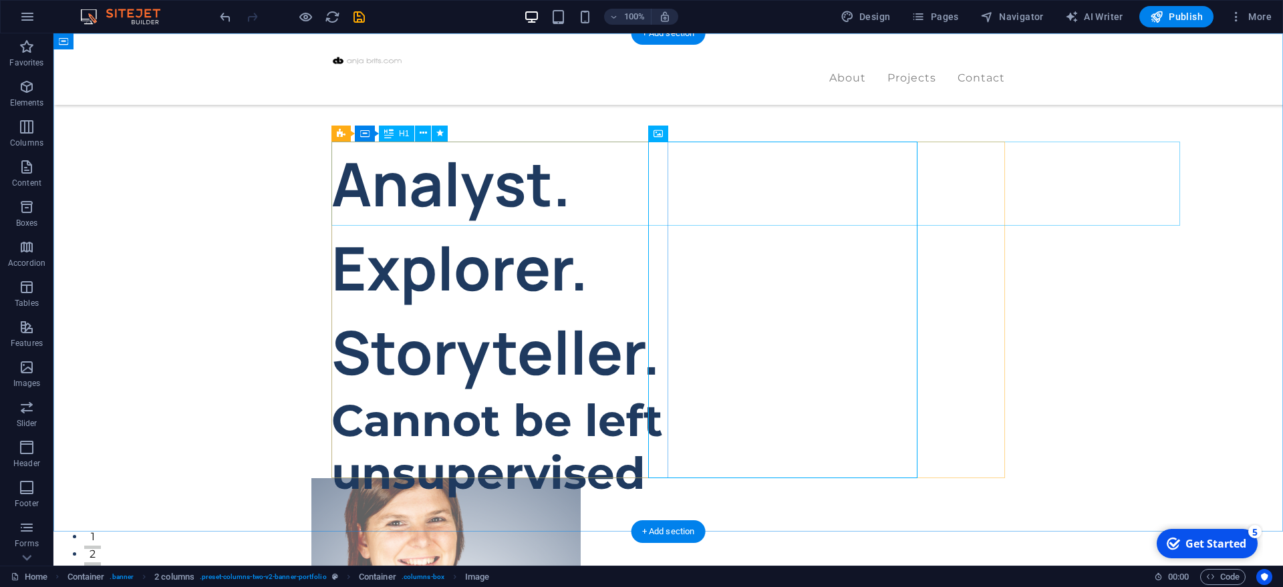
click at [668, 145] on div "Analyst. Explorer. Storyteller." at bounding box center [499, 268] width 337 height 253
select select "%"
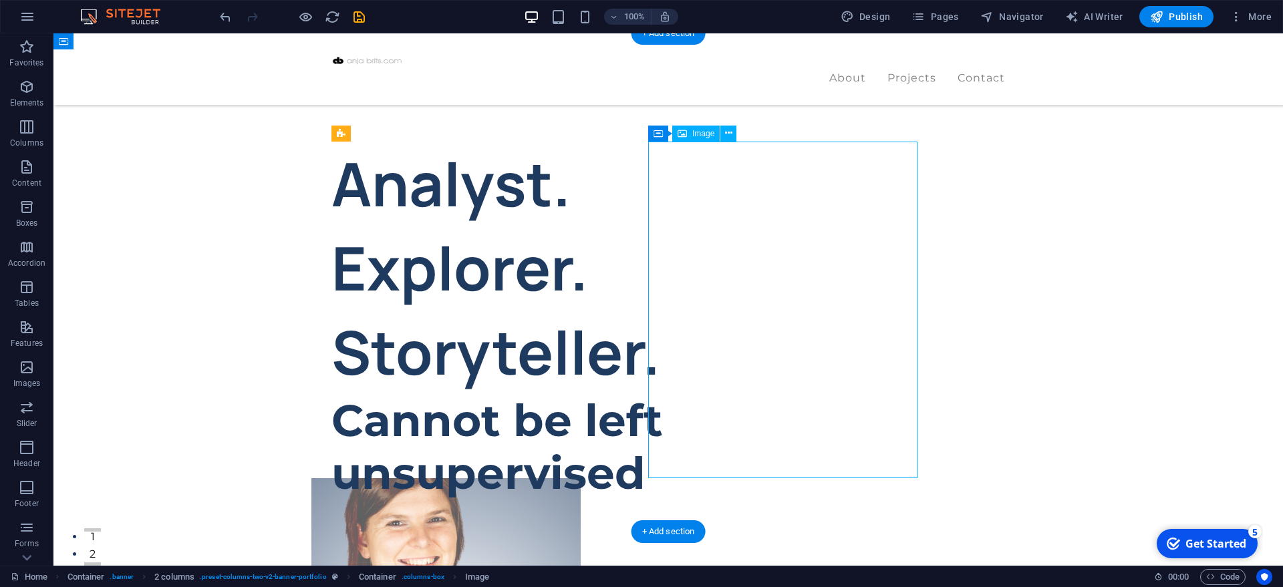
select select "px"
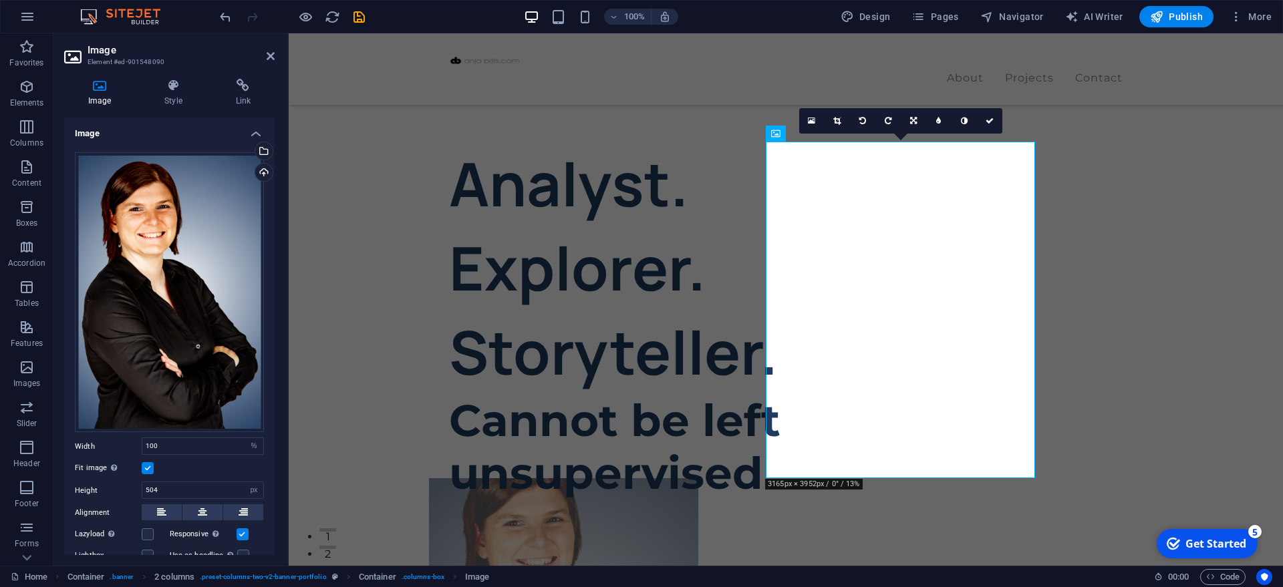
click at [149, 470] on label at bounding box center [148, 468] width 12 height 12
click at [0, 0] on input "Fit image Automatically fit image to a fixed width and height" at bounding box center [0, 0] width 0 height 0
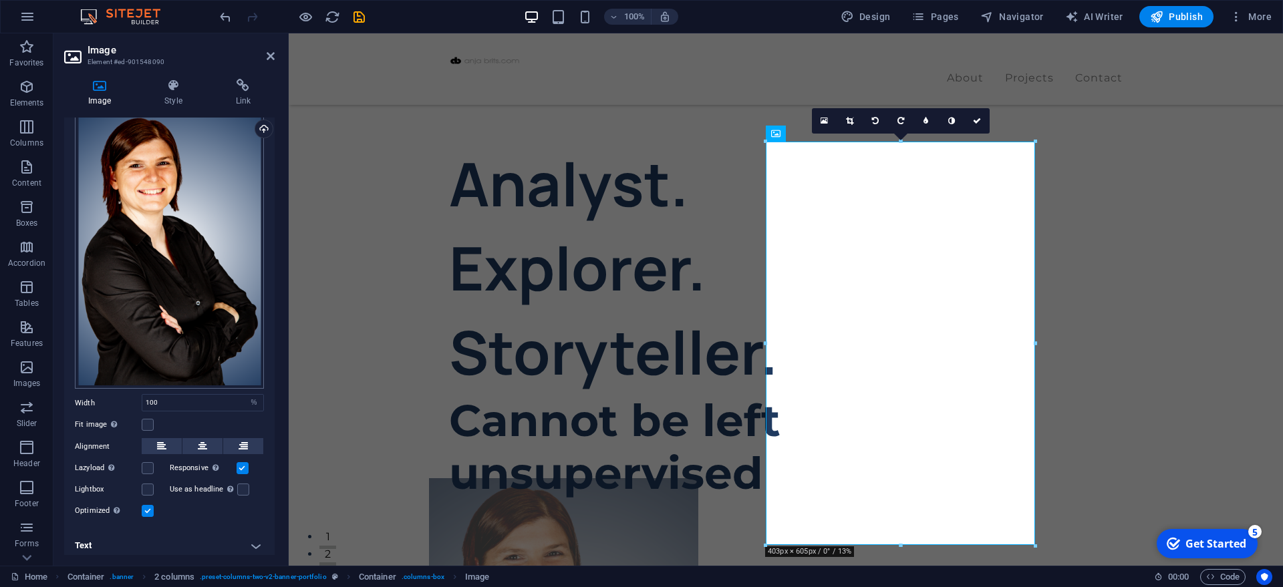
scroll to position [50, 0]
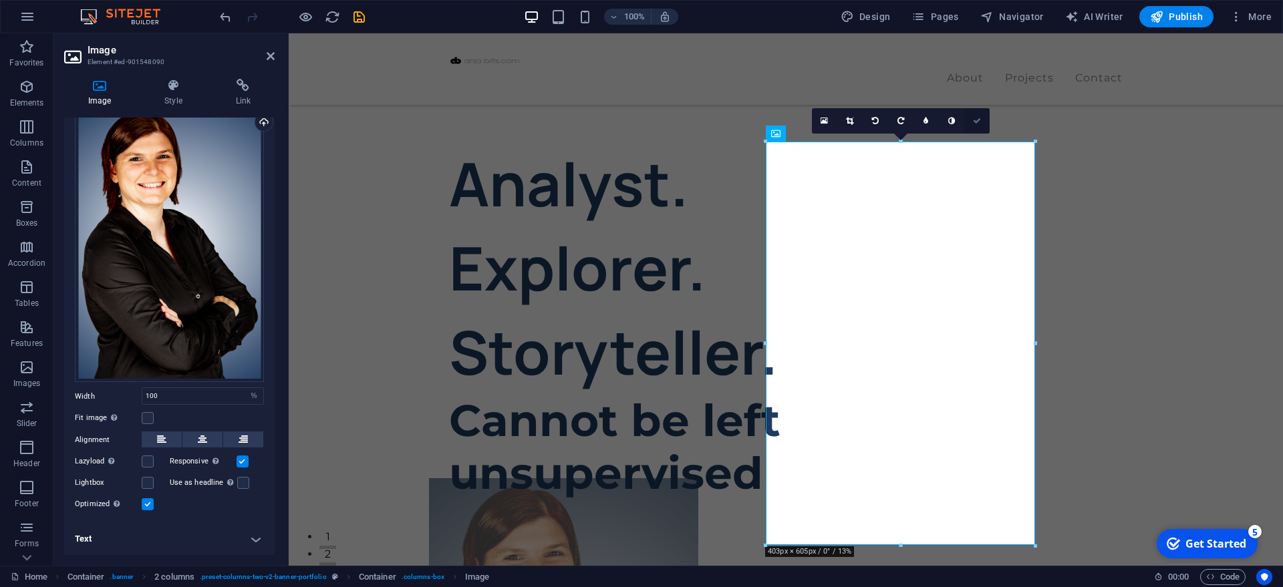
click at [974, 120] on icon at bounding box center [977, 121] width 8 height 8
